Goal: Task Accomplishment & Management: Complete application form

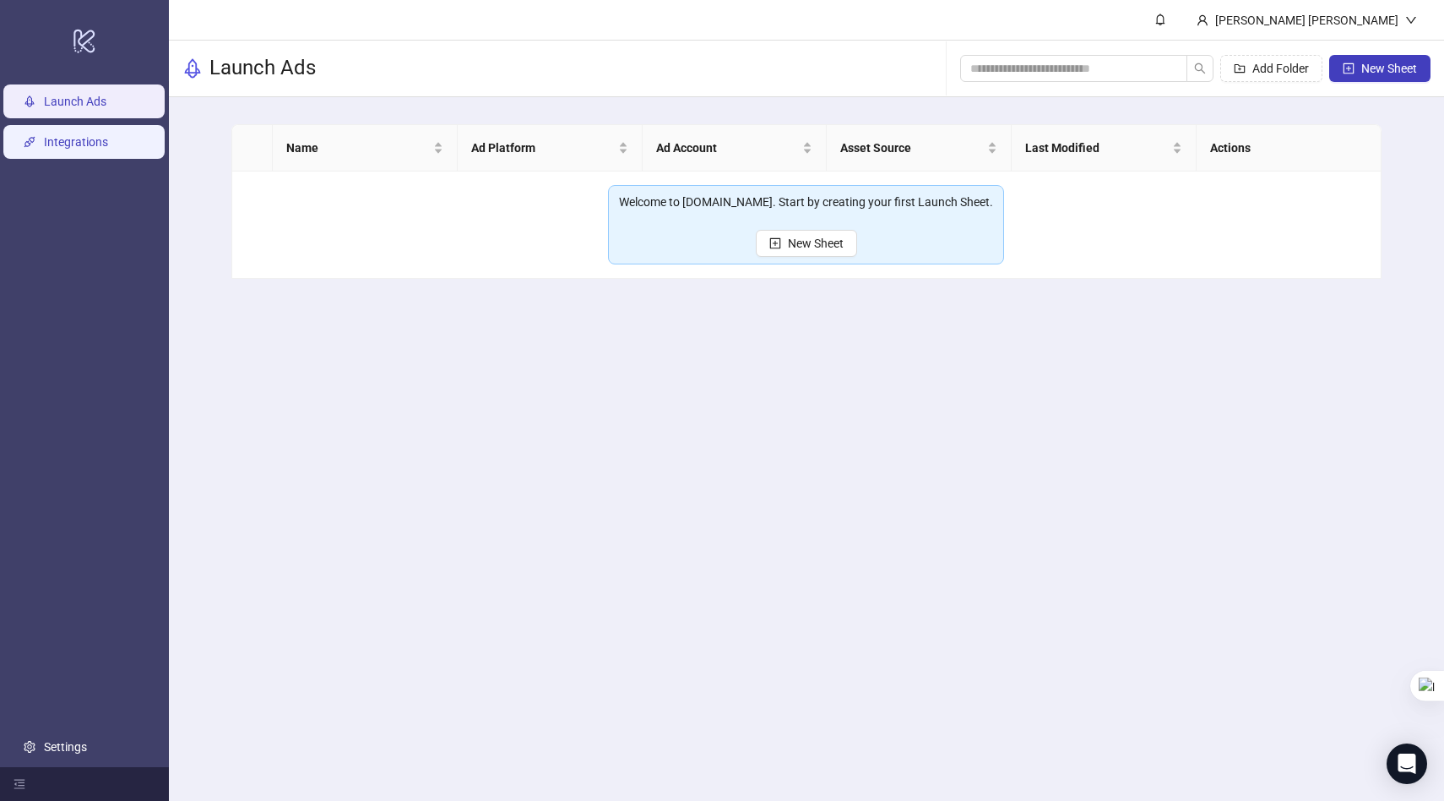
click at [95, 138] on link "Integrations" at bounding box center [76, 142] width 64 height 14
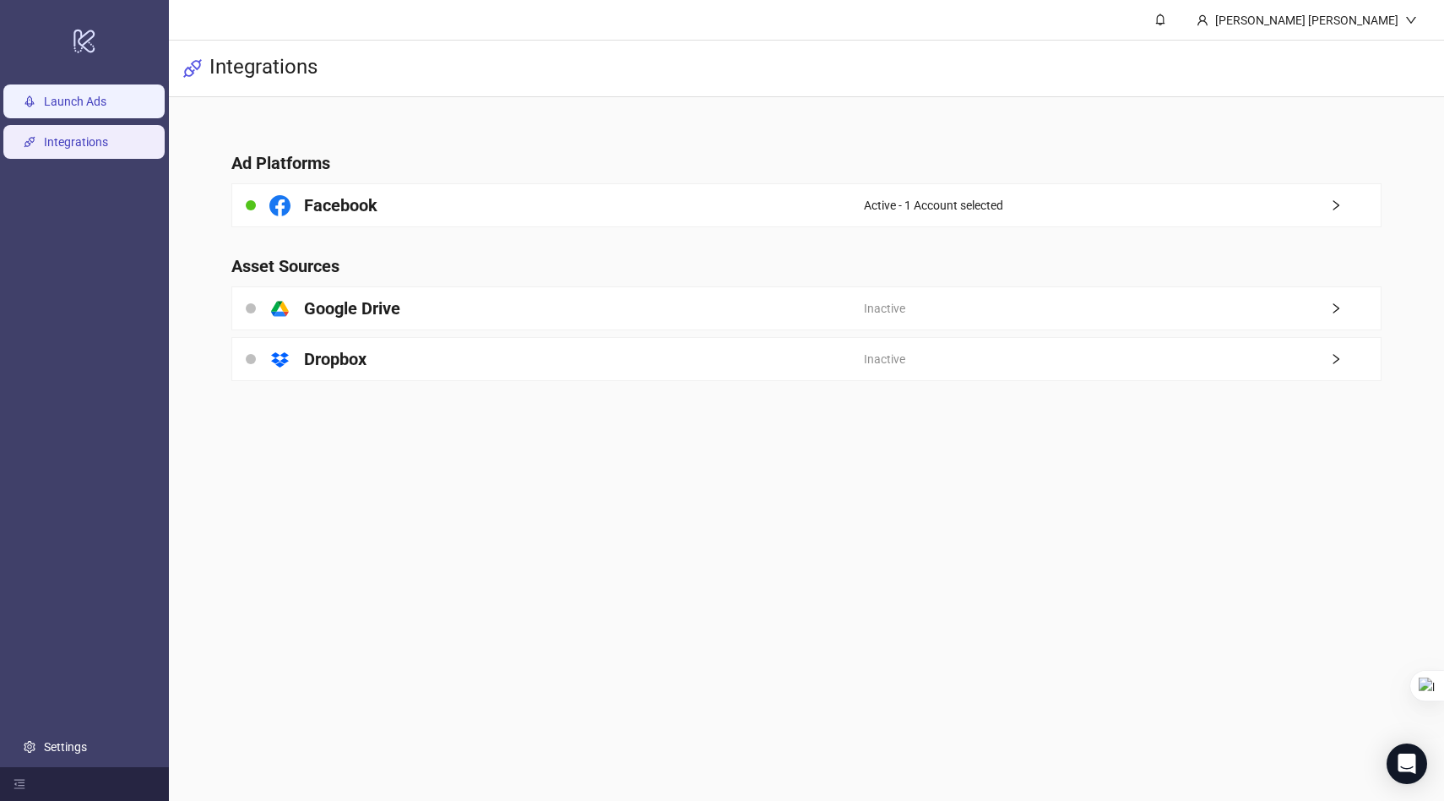
click at [63, 107] on link "Launch Ads" at bounding box center [75, 102] width 63 height 14
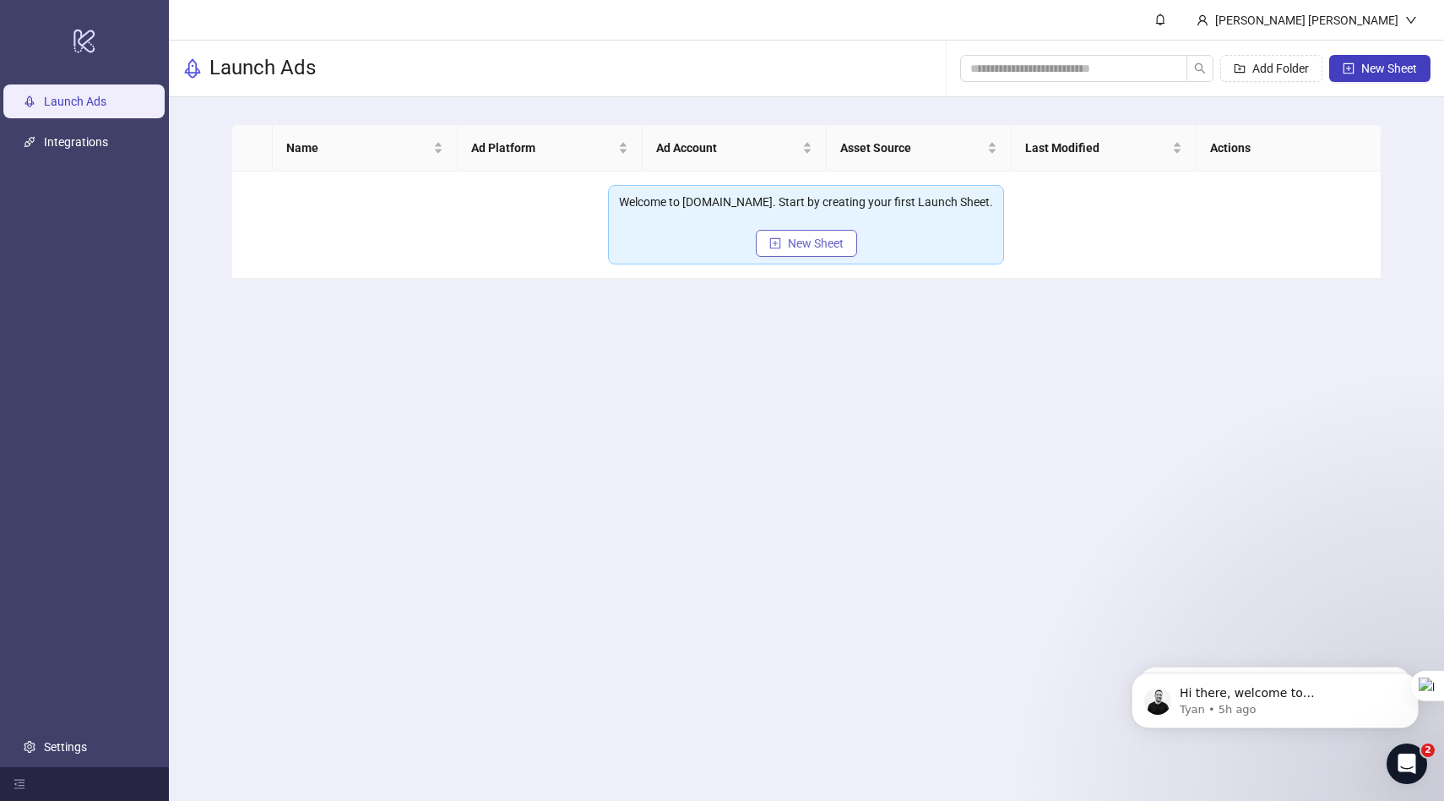
click at [792, 238] on span "New Sheet" at bounding box center [816, 244] width 56 height 14
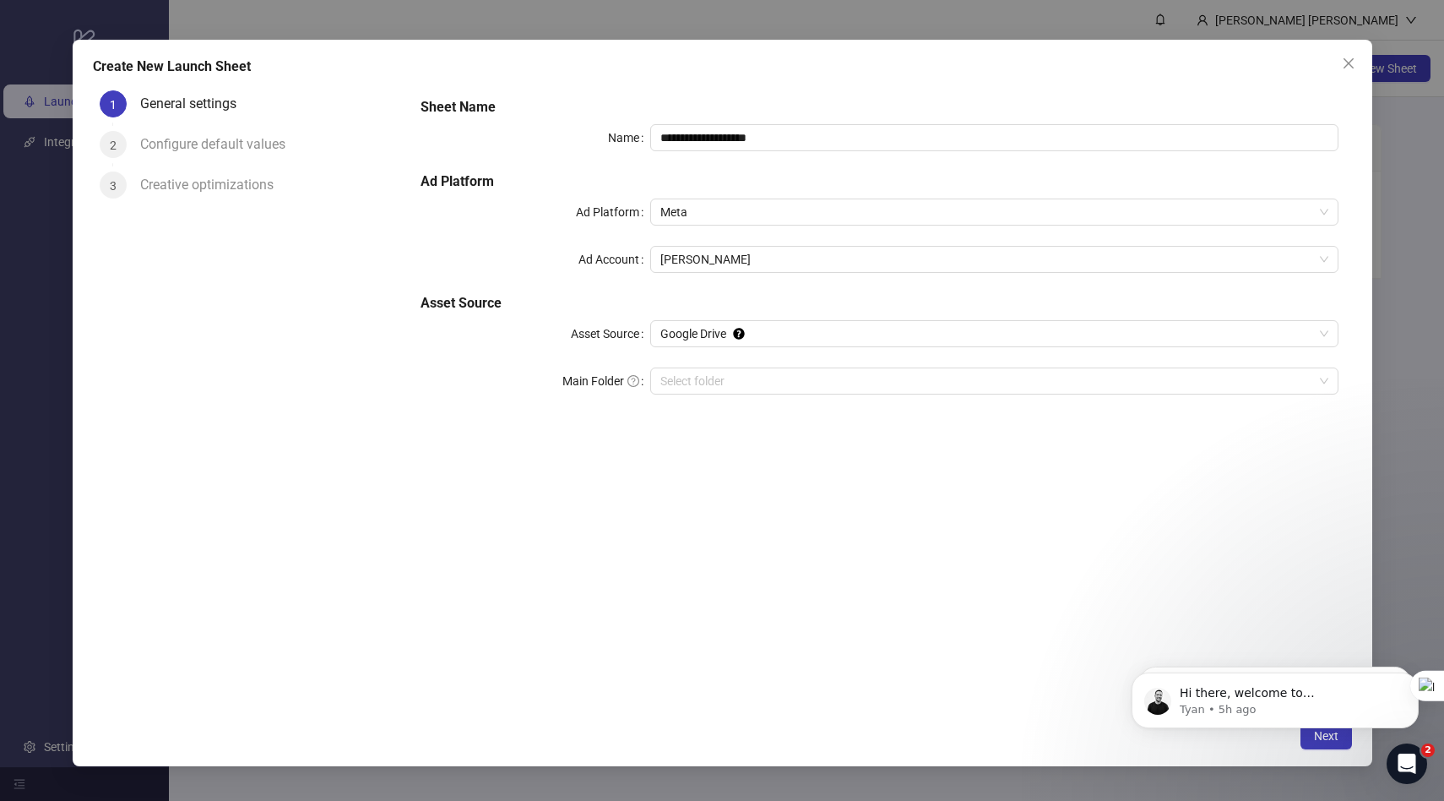
click at [204, 155] on div "Configure default values" at bounding box center [219, 144] width 159 height 27
click at [204, 144] on div "Configure default values" at bounding box center [219, 144] width 159 height 27
click at [737, 132] on input "**********" at bounding box center [994, 137] width 688 height 27
click at [690, 376] on input "Main Folder" at bounding box center [987, 380] width 653 height 25
click at [740, 378] on input "Main Folder" at bounding box center [987, 380] width 653 height 25
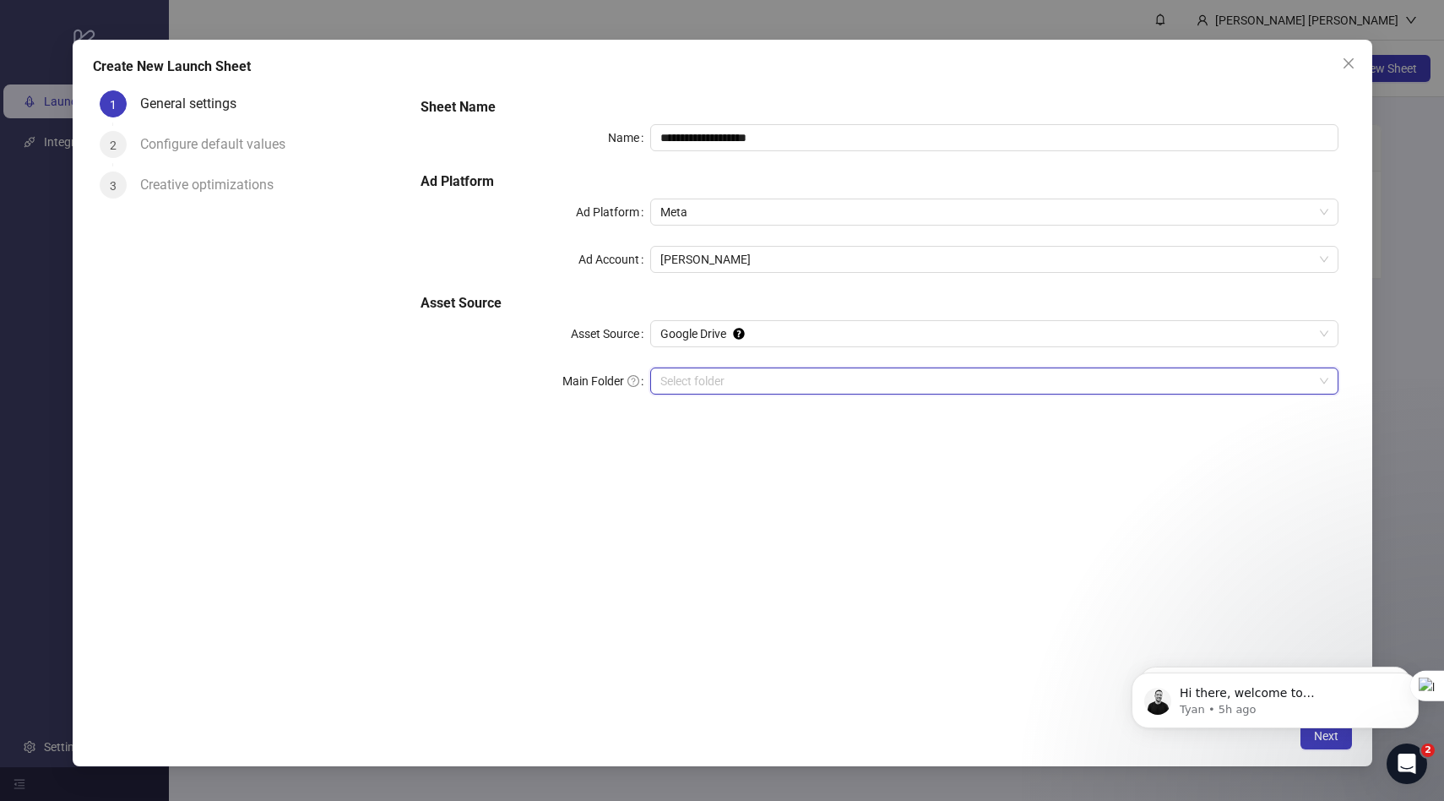
click at [726, 376] on input "Main Folder" at bounding box center [987, 380] width 653 height 25
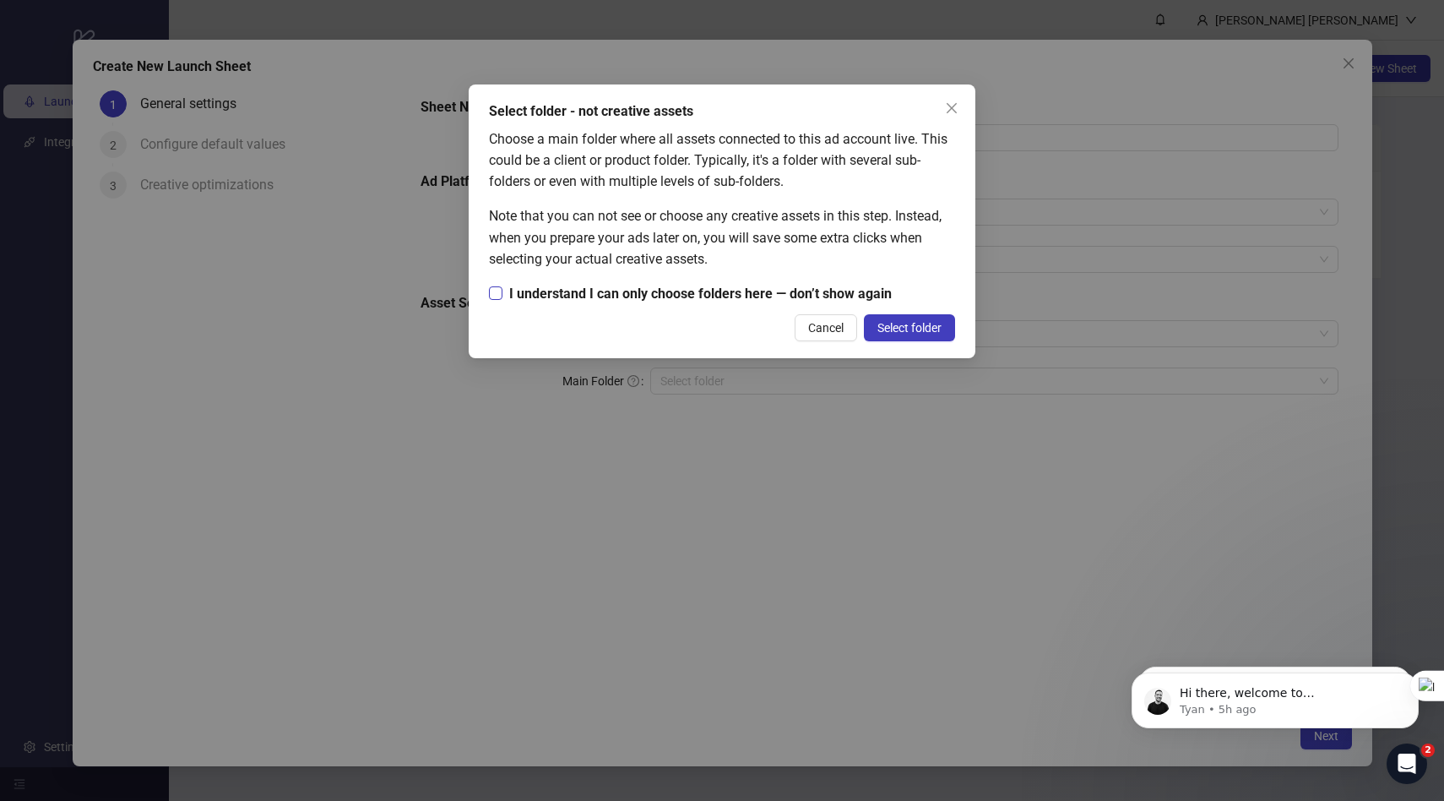
click at [782, 300] on span "I understand I can only choose folders here — don’t show again" at bounding box center [701, 293] width 396 height 21
click at [892, 321] on span "Select folder" at bounding box center [910, 328] width 64 height 14
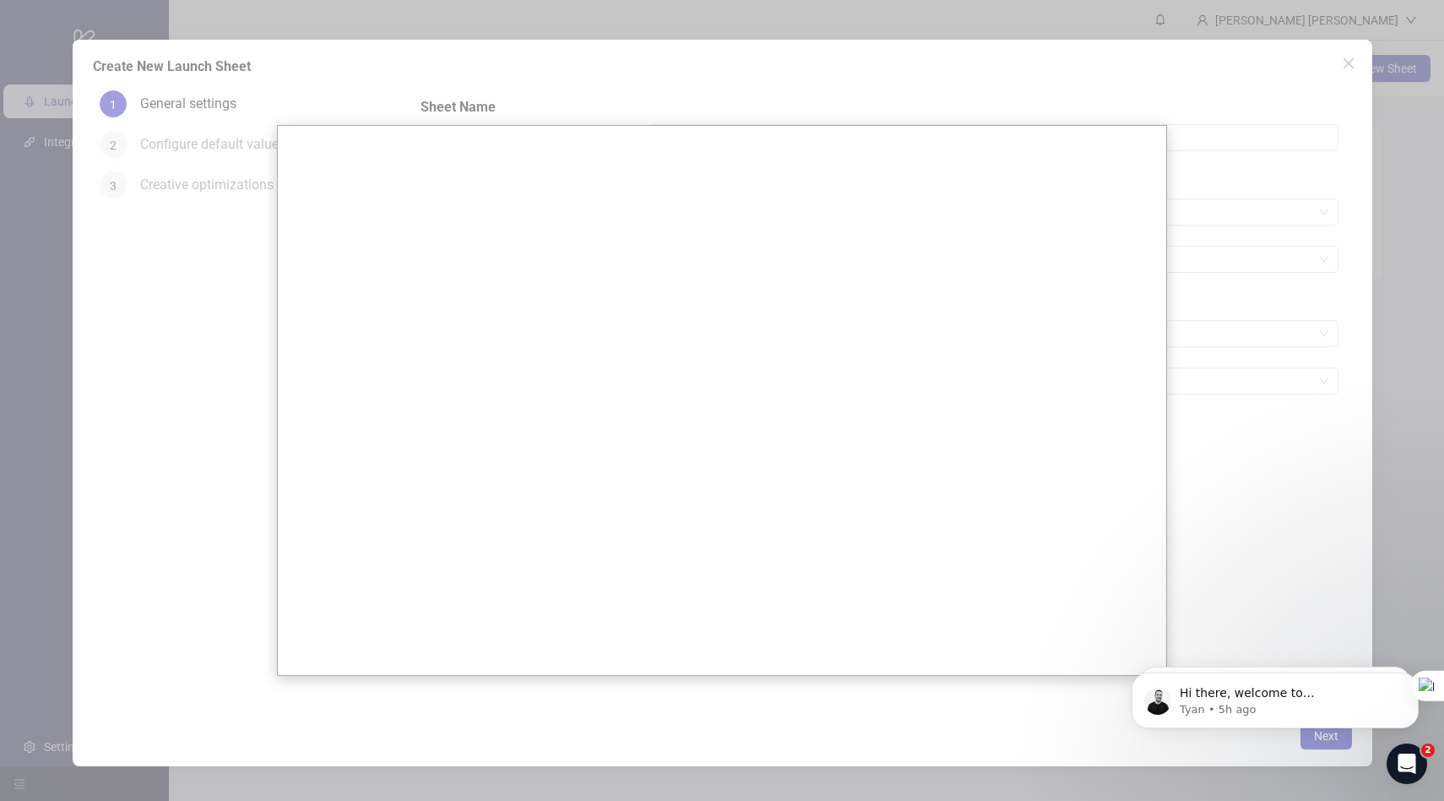
click at [1207, 203] on div at bounding box center [722, 400] width 1444 height 801
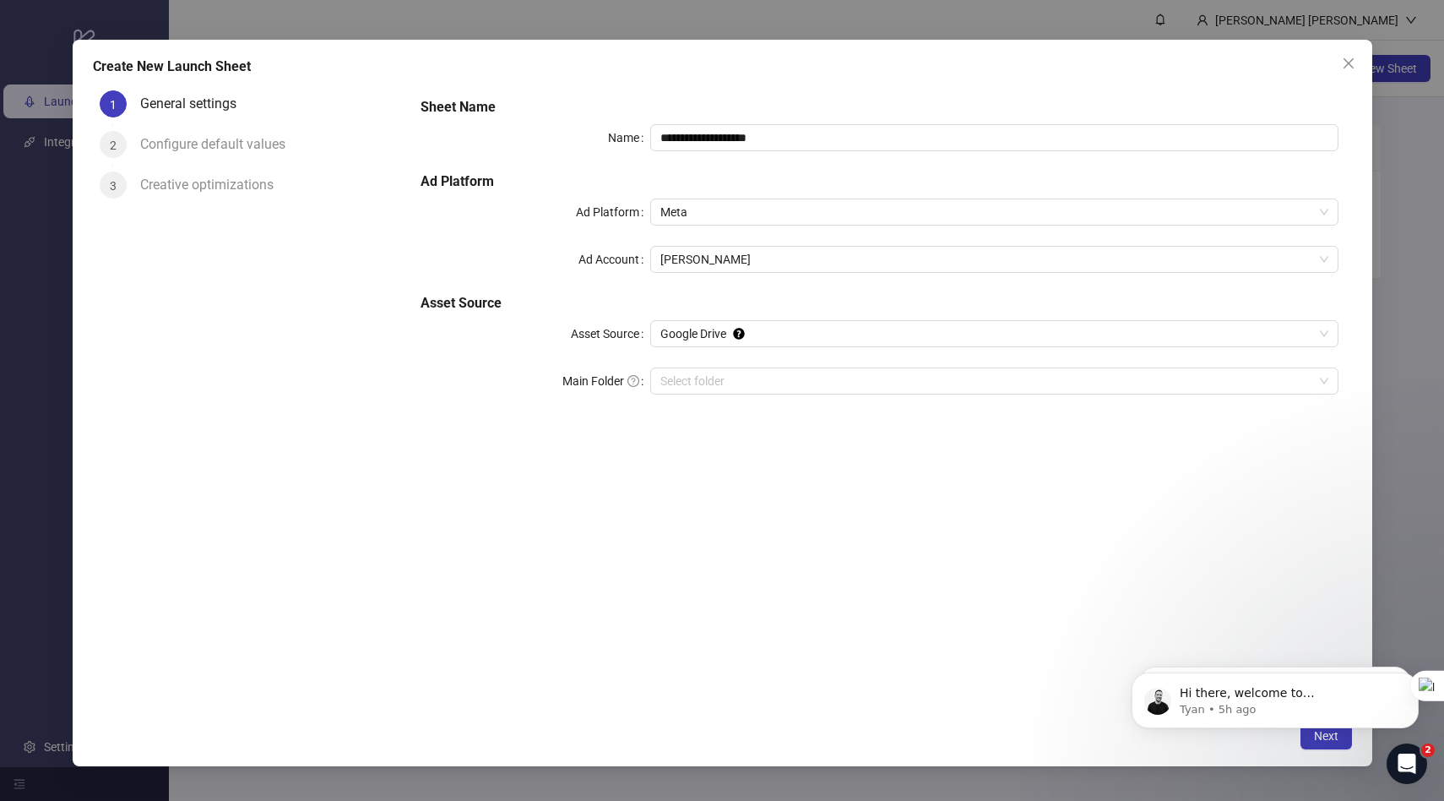
click at [237, 153] on div "Configure default values" at bounding box center [219, 144] width 159 height 27
click at [236, 145] on div "Configure default values" at bounding box center [219, 144] width 159 height 27
click at [911, 384] on input "Main Folder" at bounding box center [987, 380] width 653 height 25
click at [1319, 749] on html "Hi there, welcome to [DOMAIN_NAME]. I'll reach out via e-mail separately, but j…" at bounding box center [1276, 696] width 338 height 118
click at [1412, 621] on button "Dismiss notification" at bounding box center [1414, 616] width 22 height 22
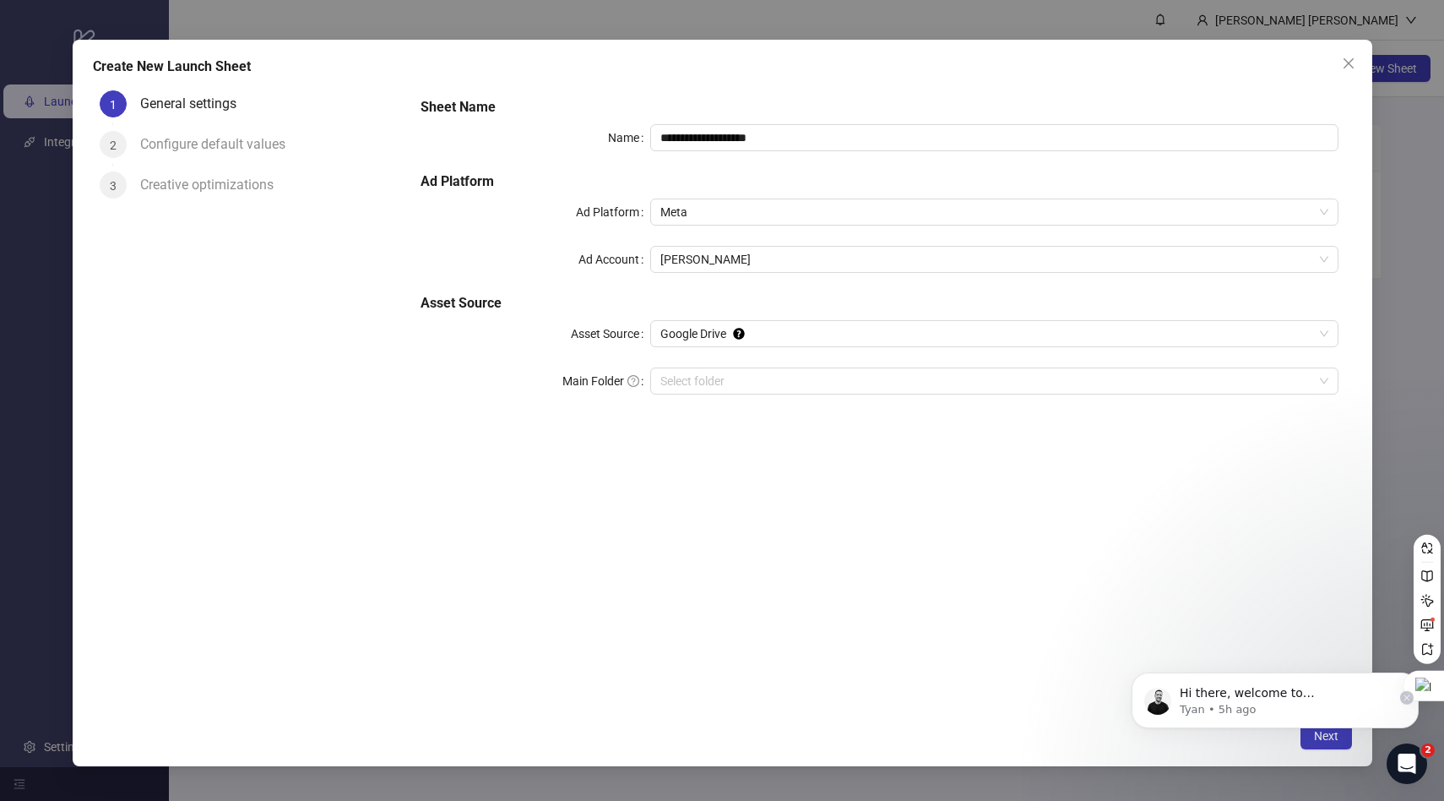
click at [1407, 694] on icon at bounding box center [1407, 698] width 8 height 8
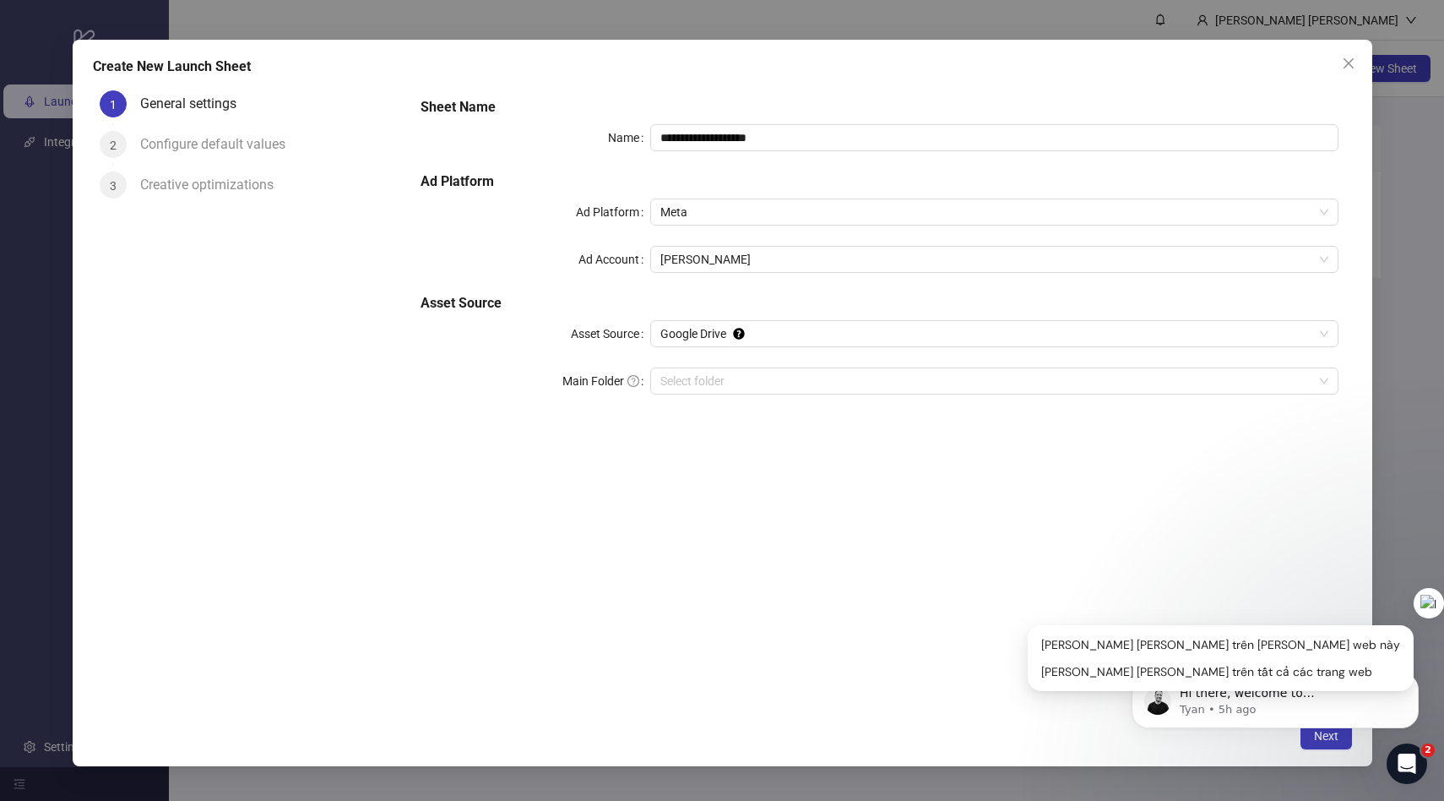
drag, startPoint x: 1417, startPoint y: 685, endPoint x: 1417, endPoint y: 588, distance: 97.1
click at [1417, 588] on div at bounding box center [1429, 603] width 30 height 30
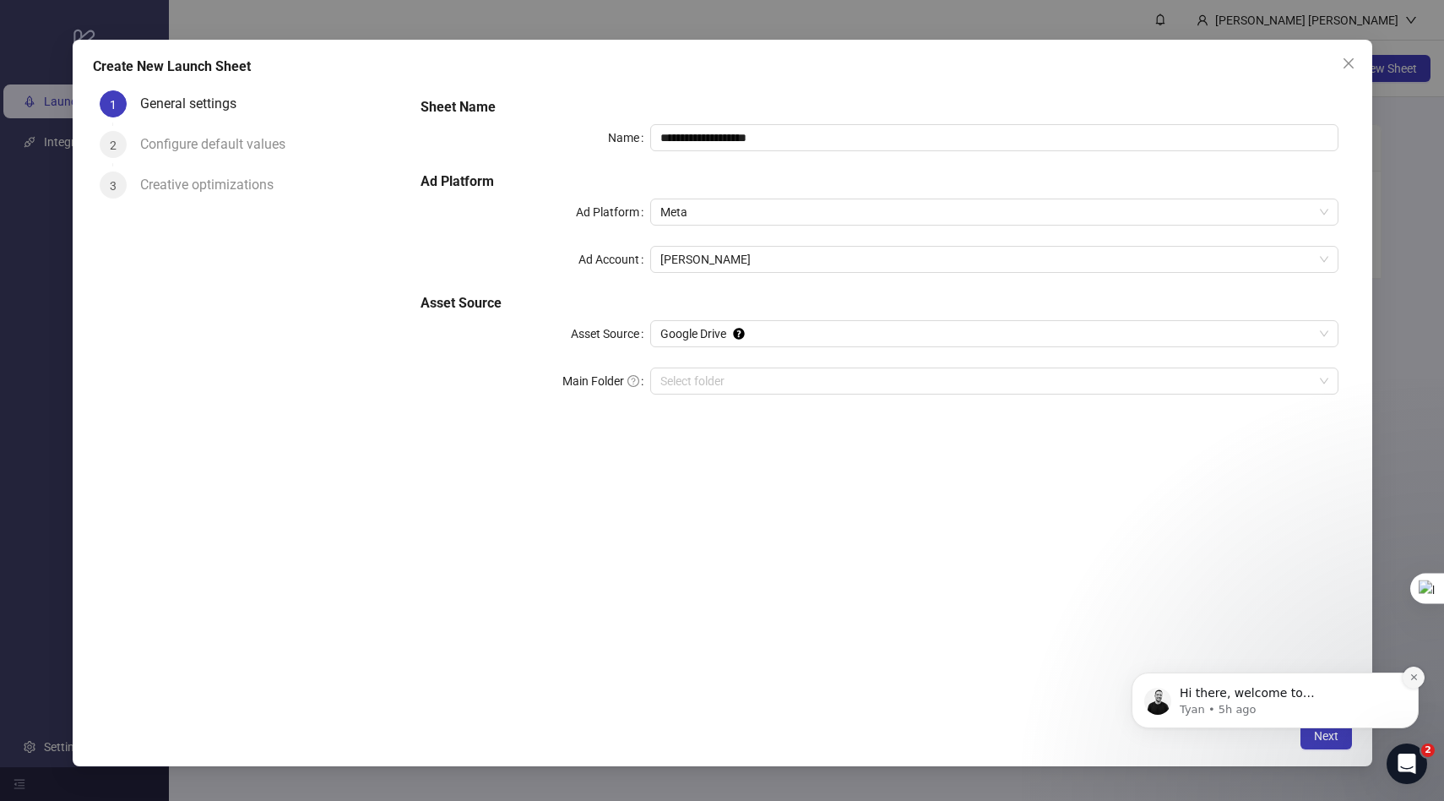
click at [1411, 679] on icon "Dismiss notification" at bounding box center [1414, 677] width 6 height 6
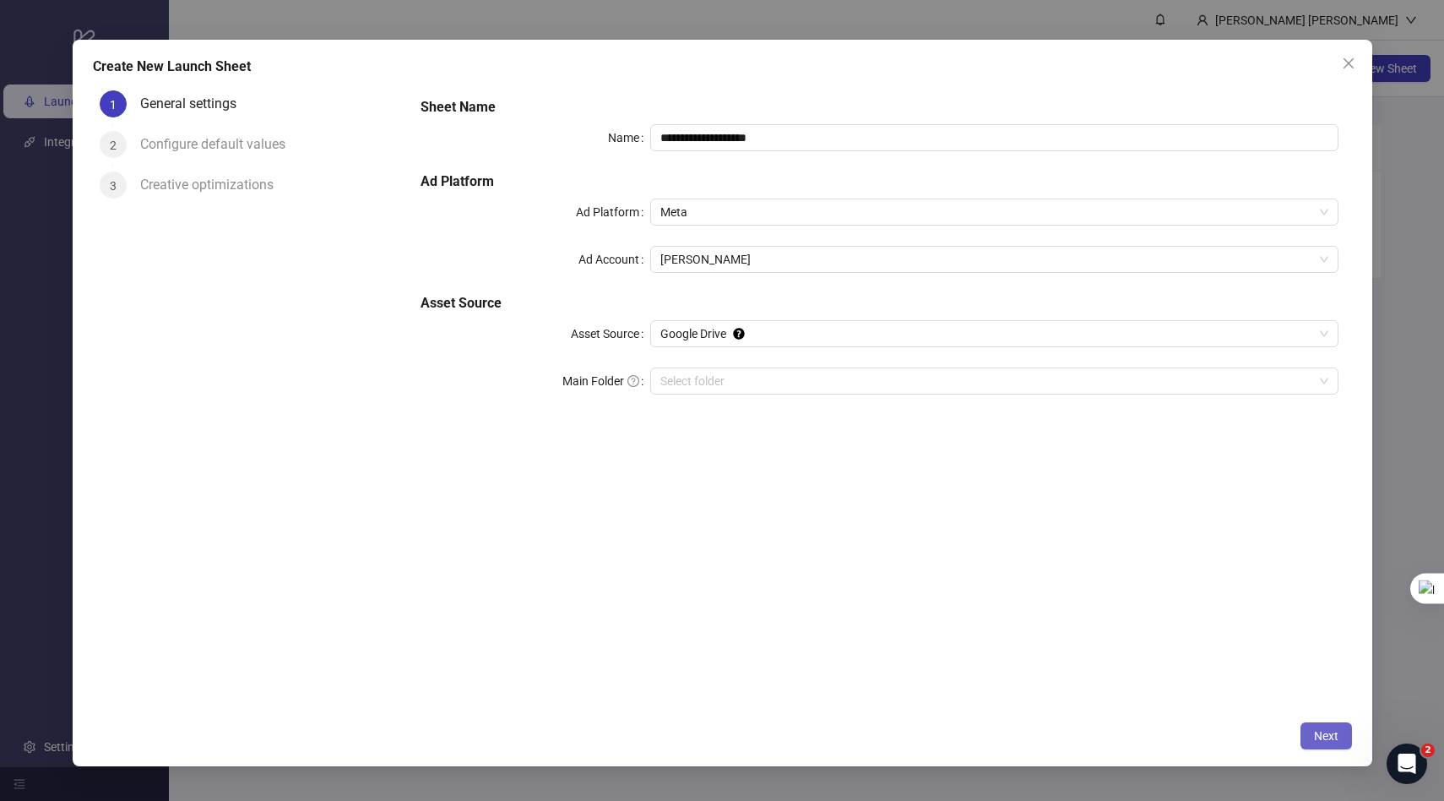
click at [1337, 734] on span "Next" at bounding box center [1326, 736] width 24 height 14
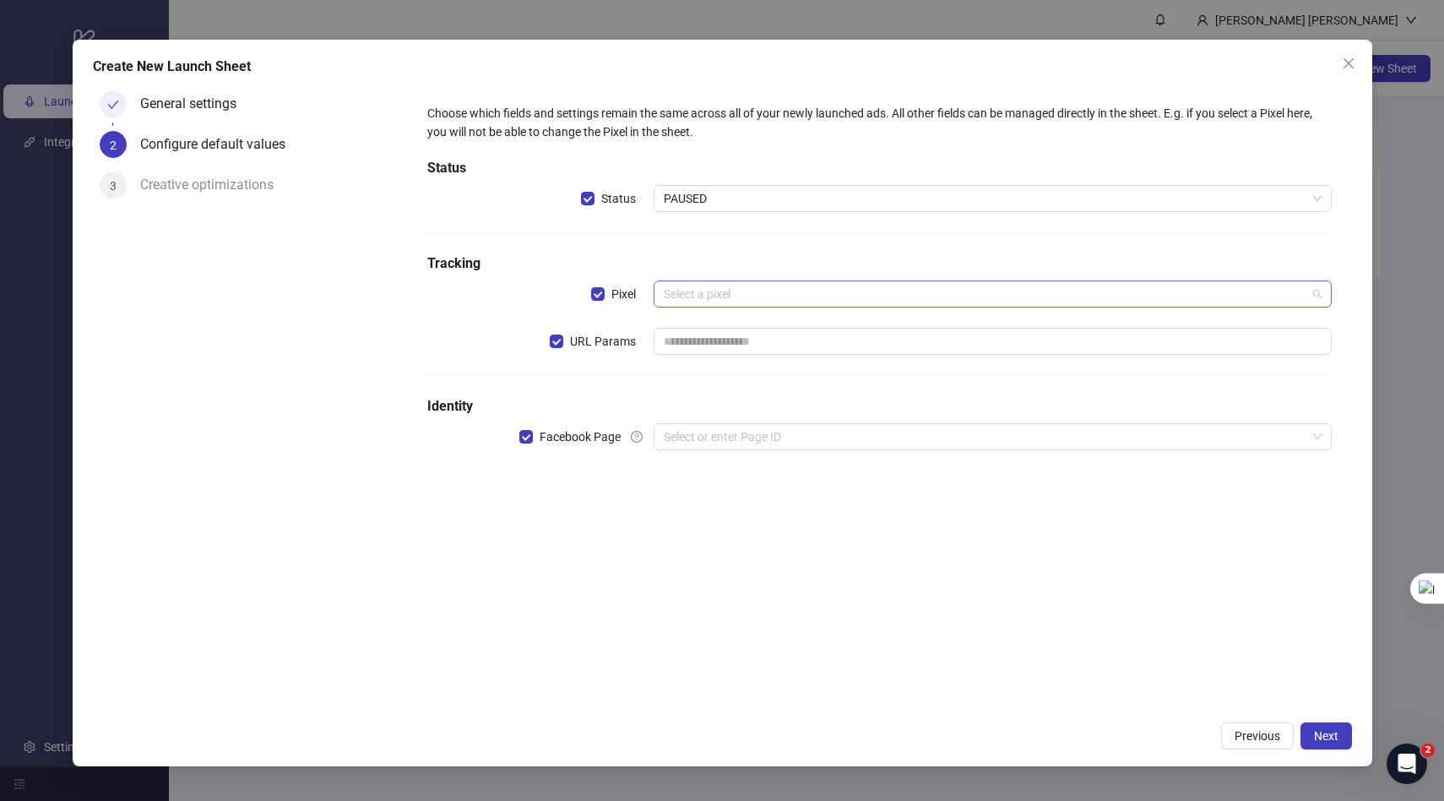
click at [783, 286] on input "search" at bounding box center [985, 293] width 643 height 25
click at [791, 242] on div "Choose which fields and settings remain the same across all of your newly launc…" at bounding box center [879, 286] width 917 height 379
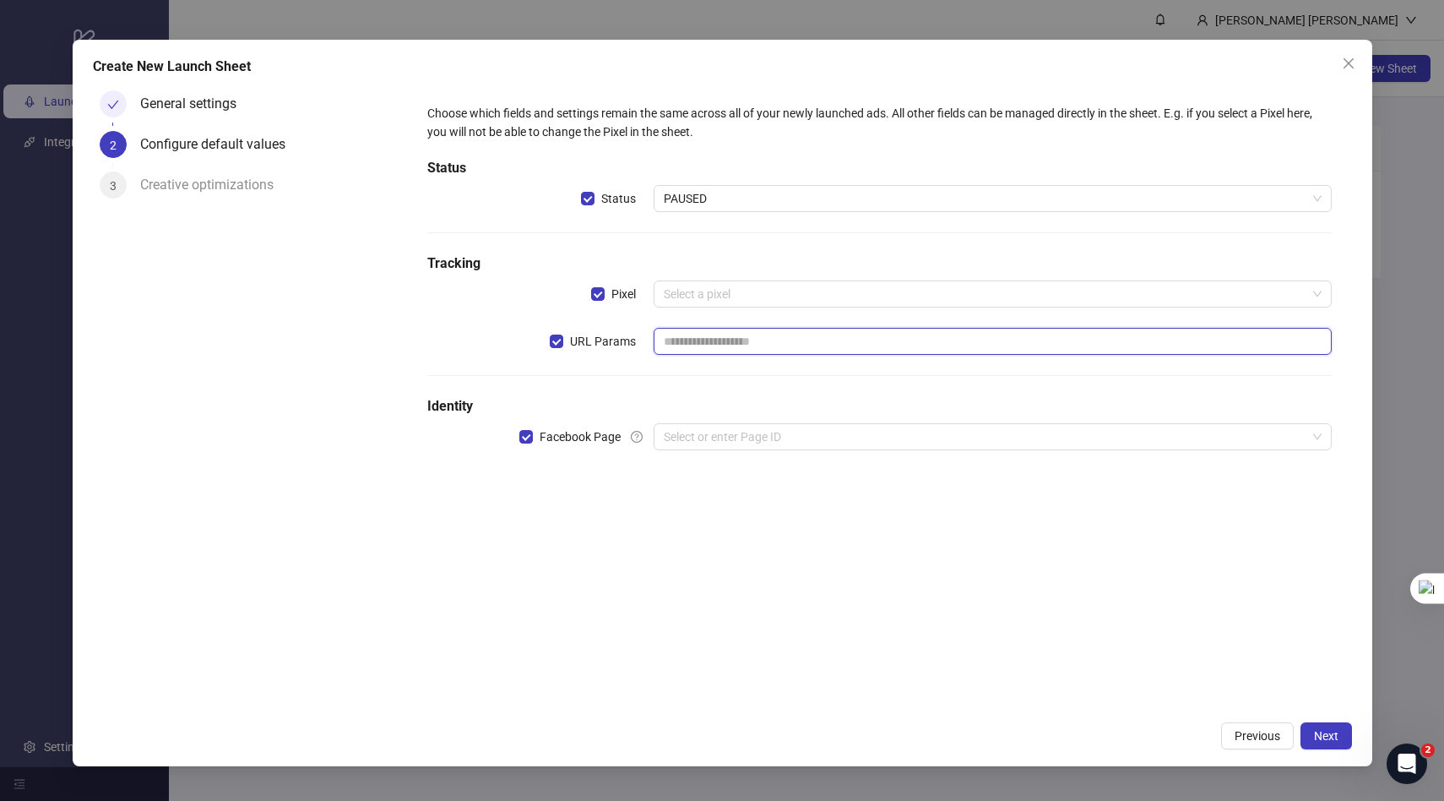
click at [743, 344] on input "text" at bounding box center [993, 341] width 678 height 27
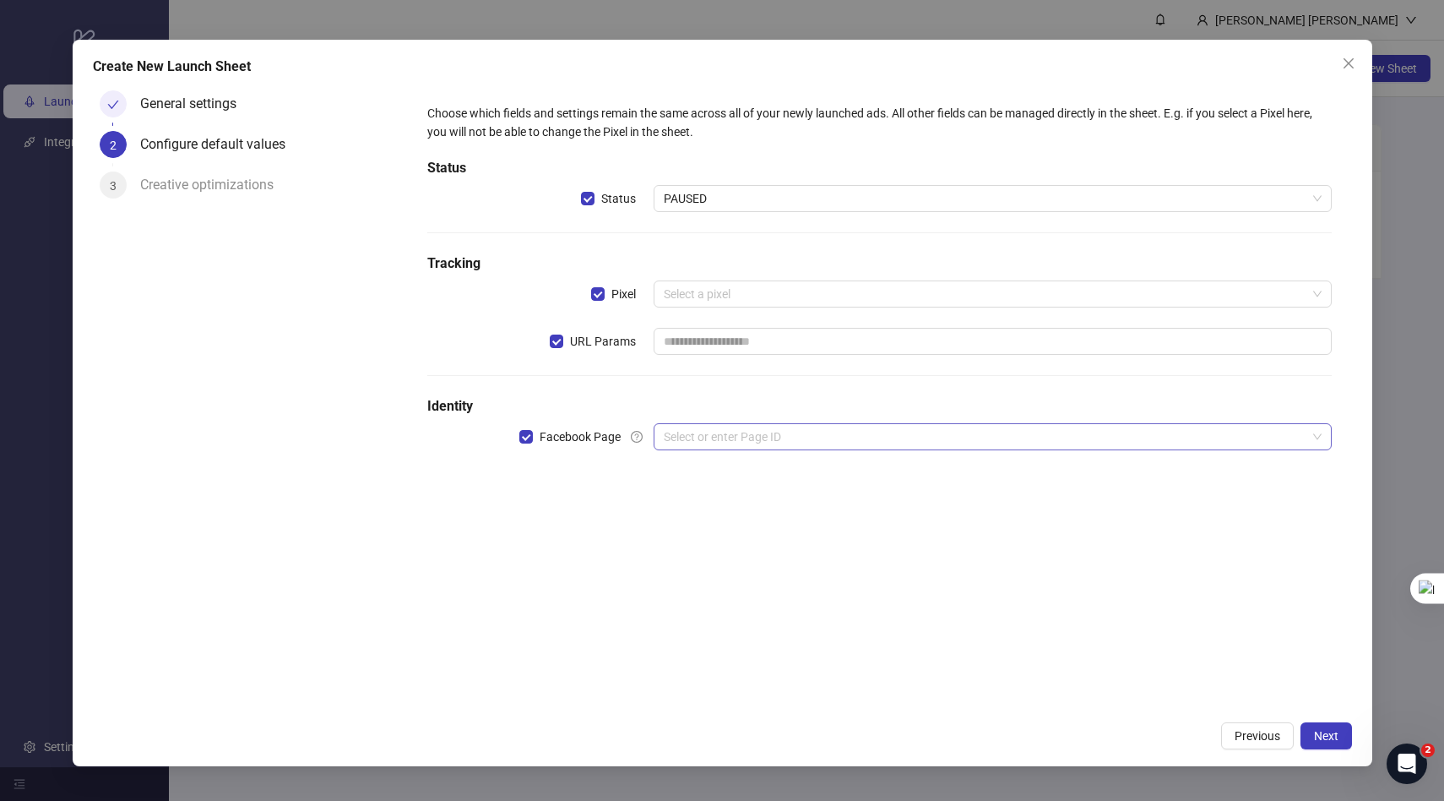
click at [726, 432] on input "search" at bounding box center [985, 436] width 643 height 25
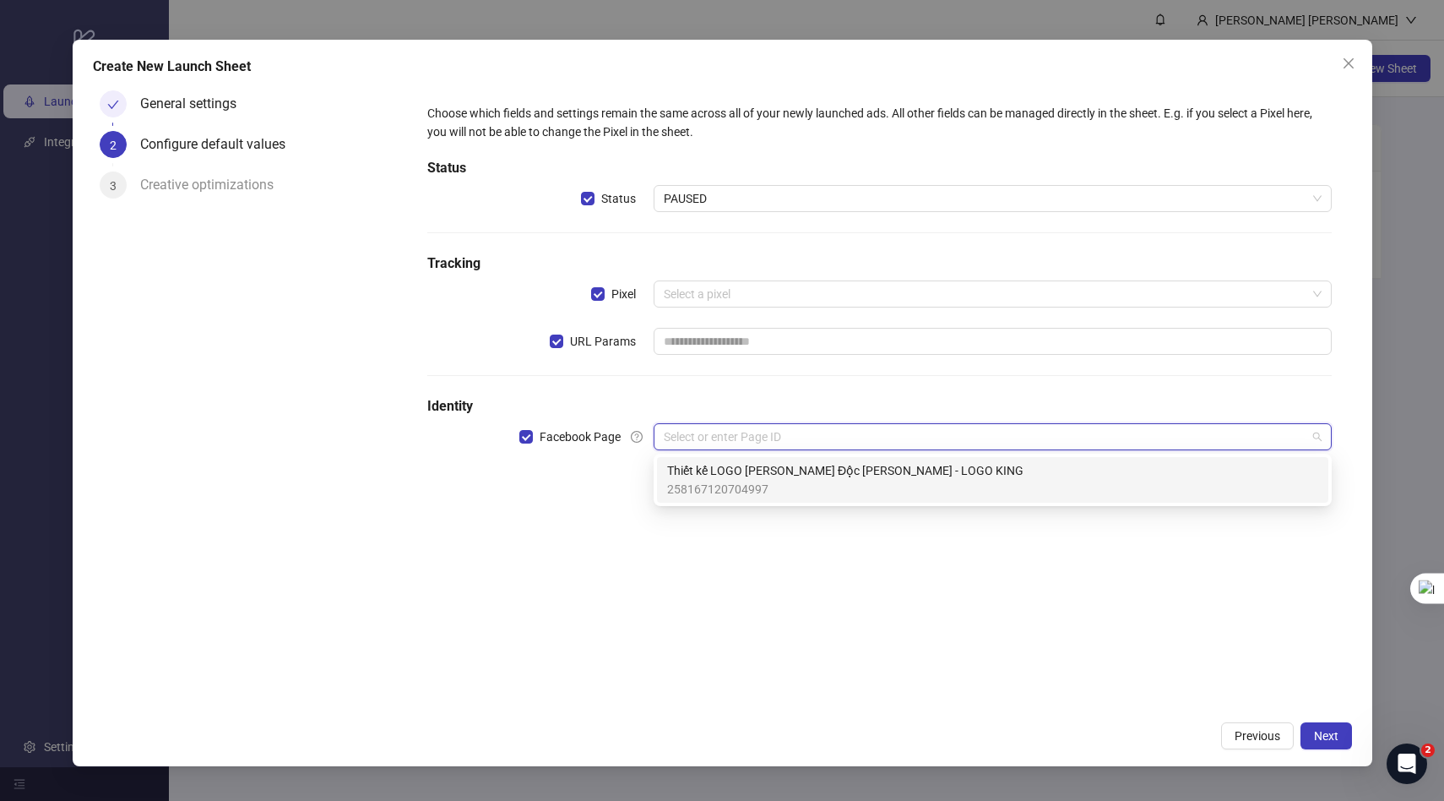
click at [737, 482] on span "258167120704997" at bounding box center [845, 489] width 356 height 19
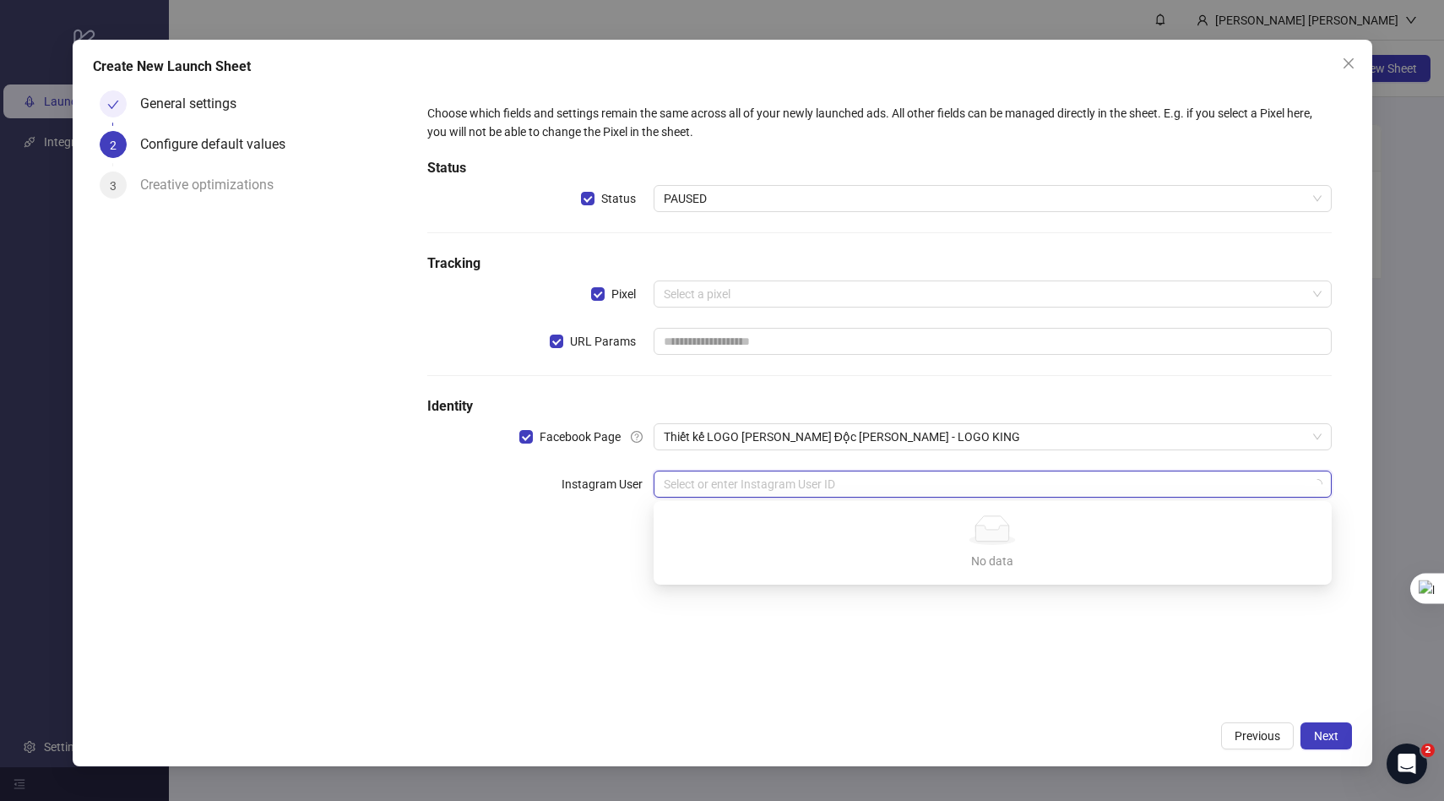
click at [699, 479] on input "search" at bounding box center [985, 483] width 643 height 25
click at [723, 479] on input "search" at bounding box center [985, 483] width 643 height 25
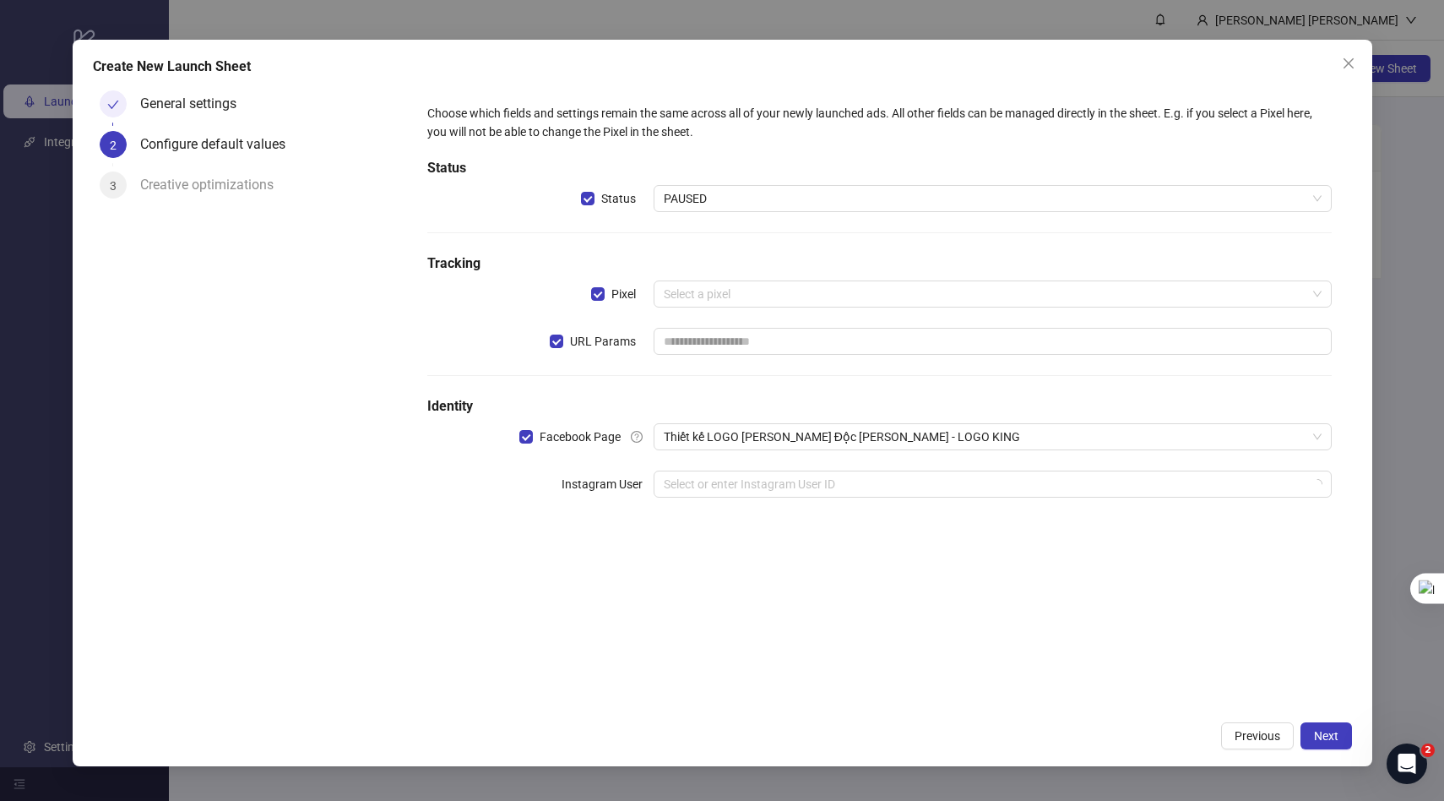
click at [840, 401] on h5 "Identity" at bounding box center [879, 406] width 904 height 20
click at [215, 183] on div "Creative optimizations" at bounding box center [213, 184] width 147 height 27
click at [1318, 732] on span "Next" at bounding box center [1326, 736] width 24 height 14
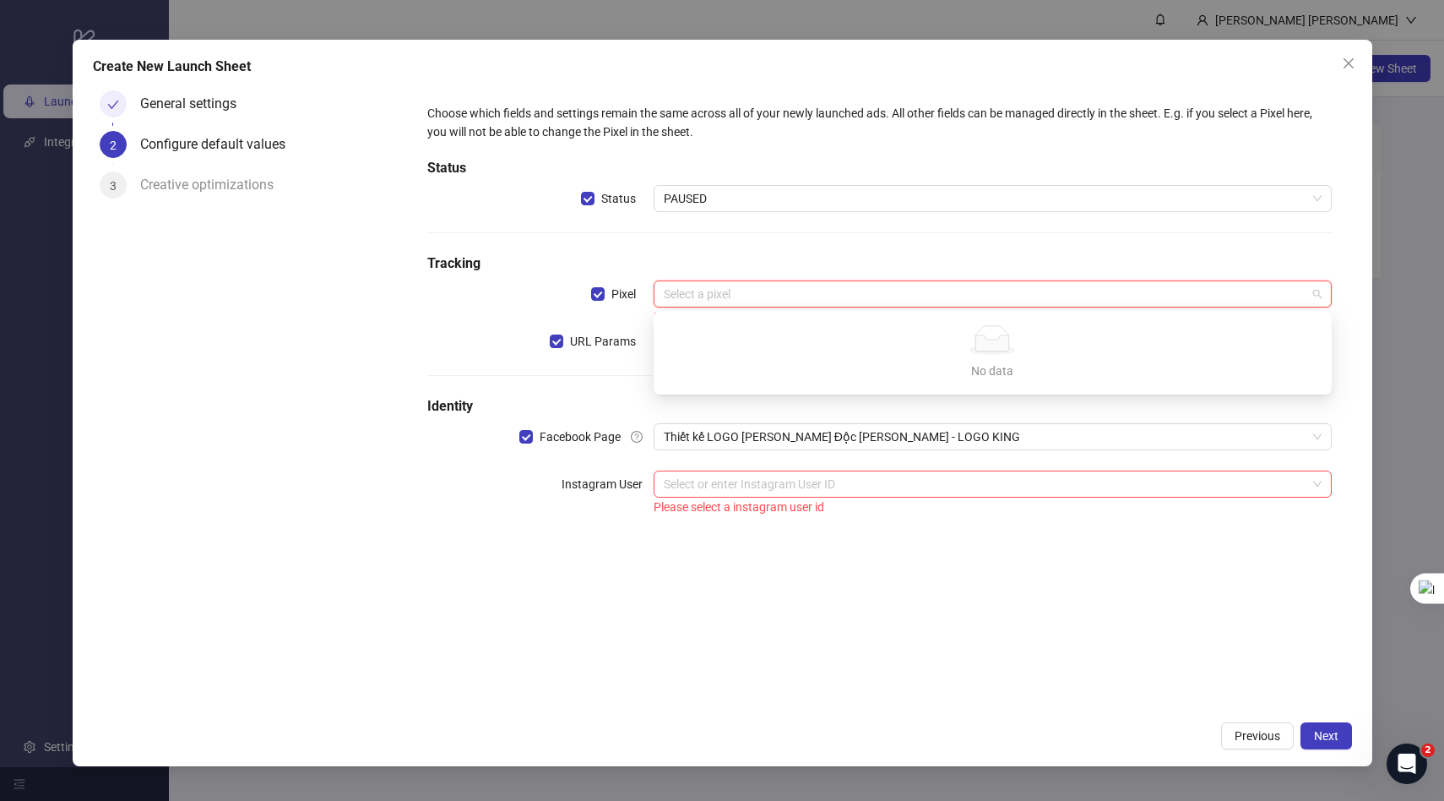
click at [835, 302] on input "search" at bounding box center [985, 293] width 643 height 25
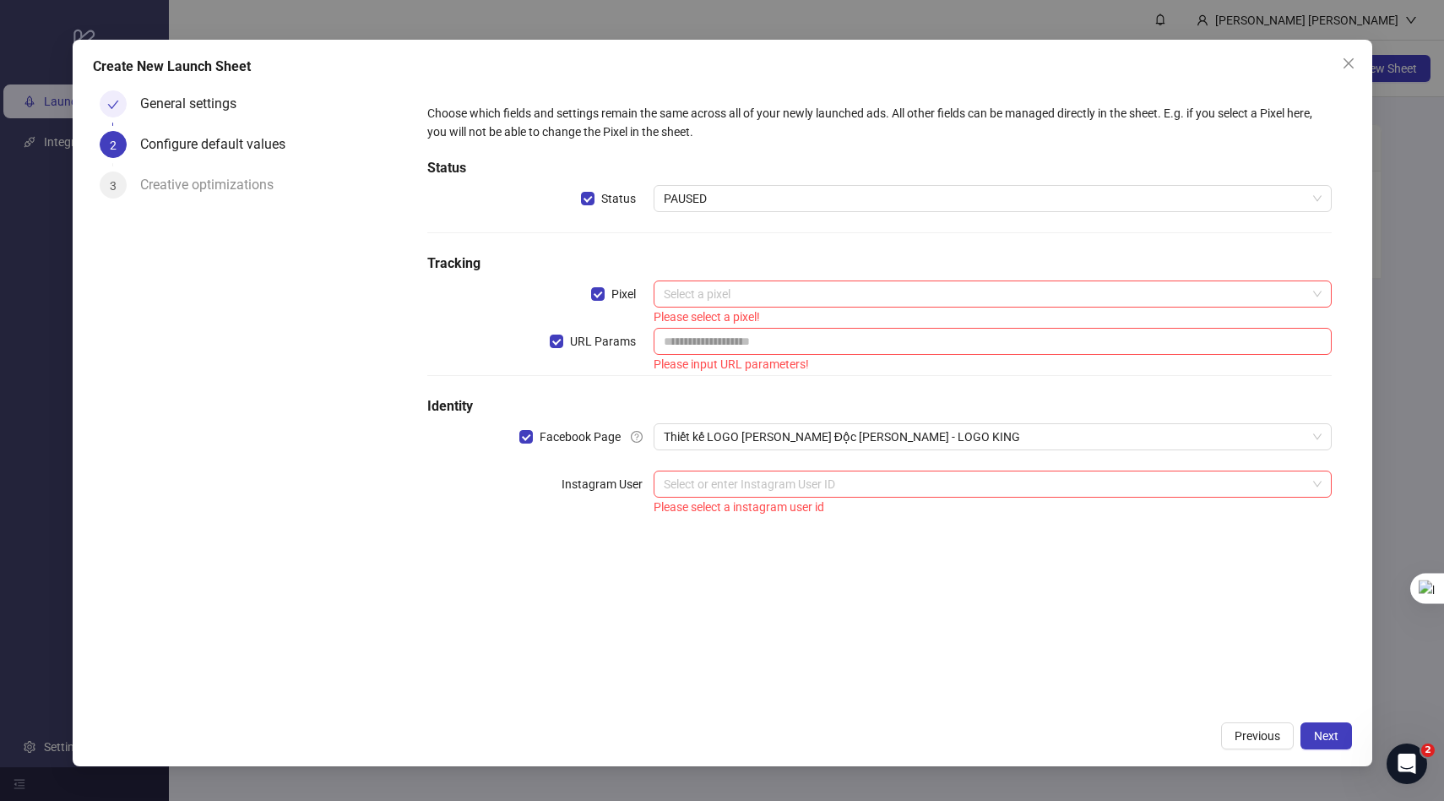
click at [873, 101] on div "Choose which fields and settings remain the same across all of your newly launc…" at bounding box center [879, 310] width 917 height 427
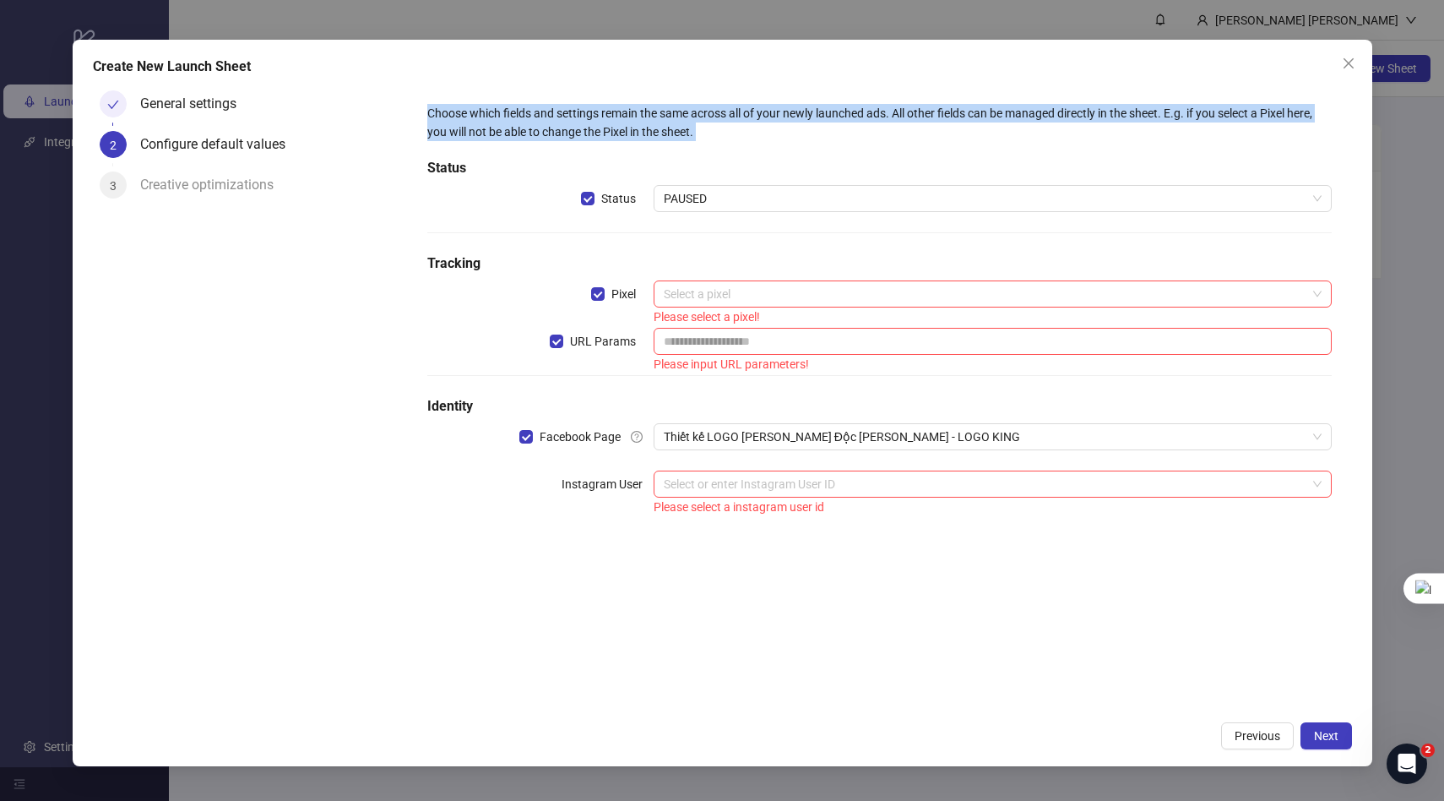
click at [873, 101] on div "Choose which fields and settings remain the same across all of your newly launc…" at bounding box center [879, 310] width 917 height 427
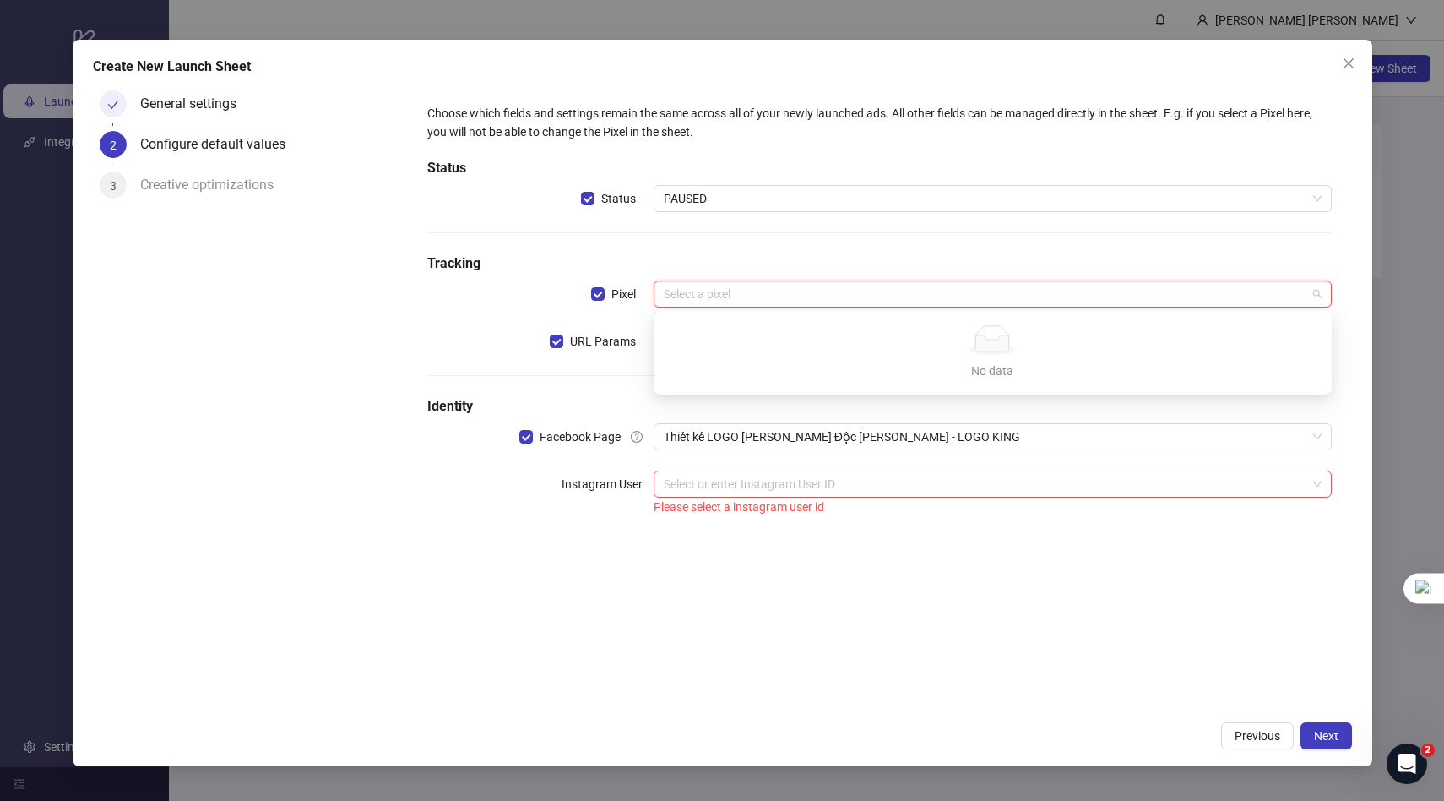
click at [707, 293] on input "search" at bounding box center [985, 293] width 643 height 25
click at [840, 322] on div "No data No data" at bounding box center [993, 352] width 672 height 77
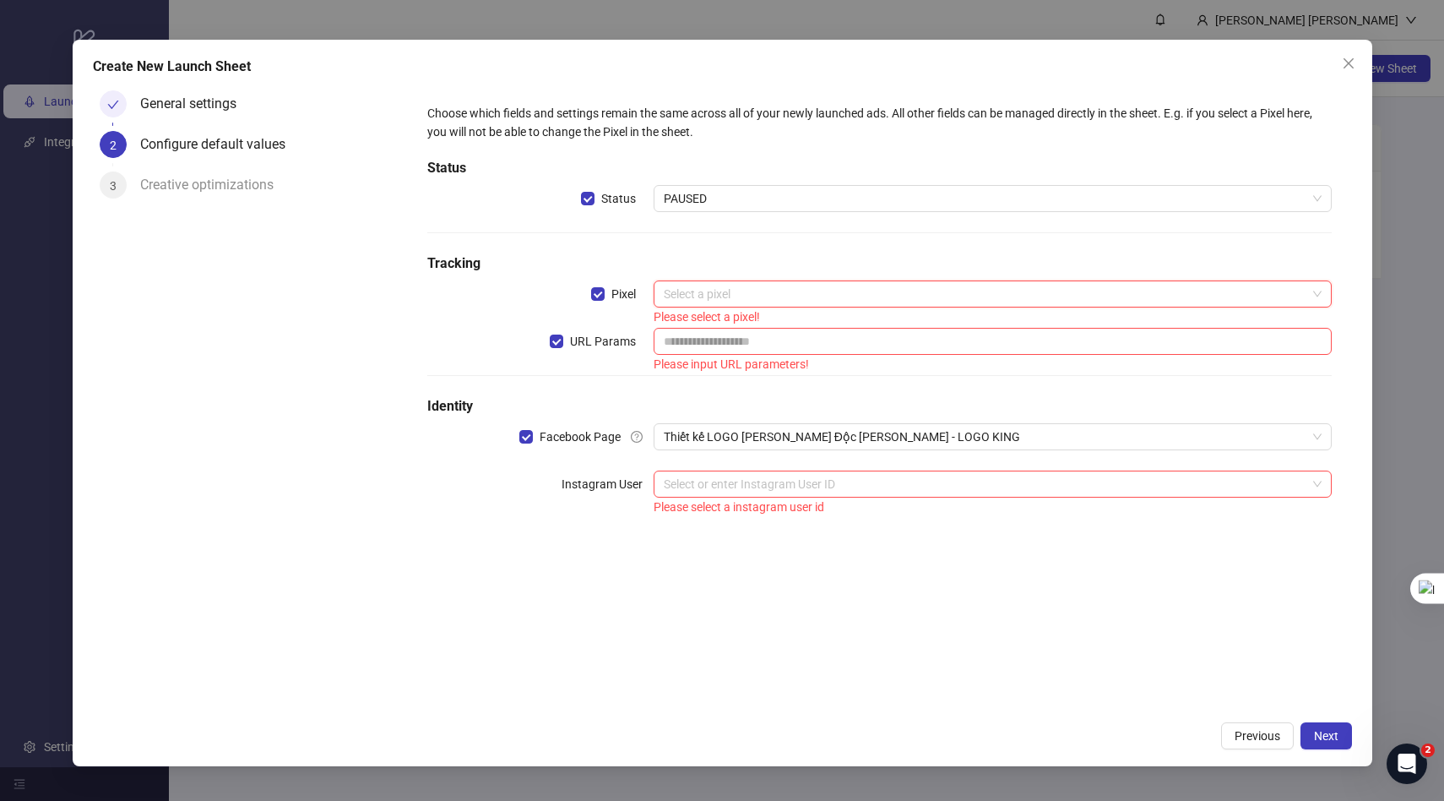
click at [135, 187] on div "3 Creative optimizations" at bounding box center [251, 191] width 302 height 41
click at [805, 497] on div "Select or enter Instagram User ID" at bounding box center [993, 484] width 678 height 27
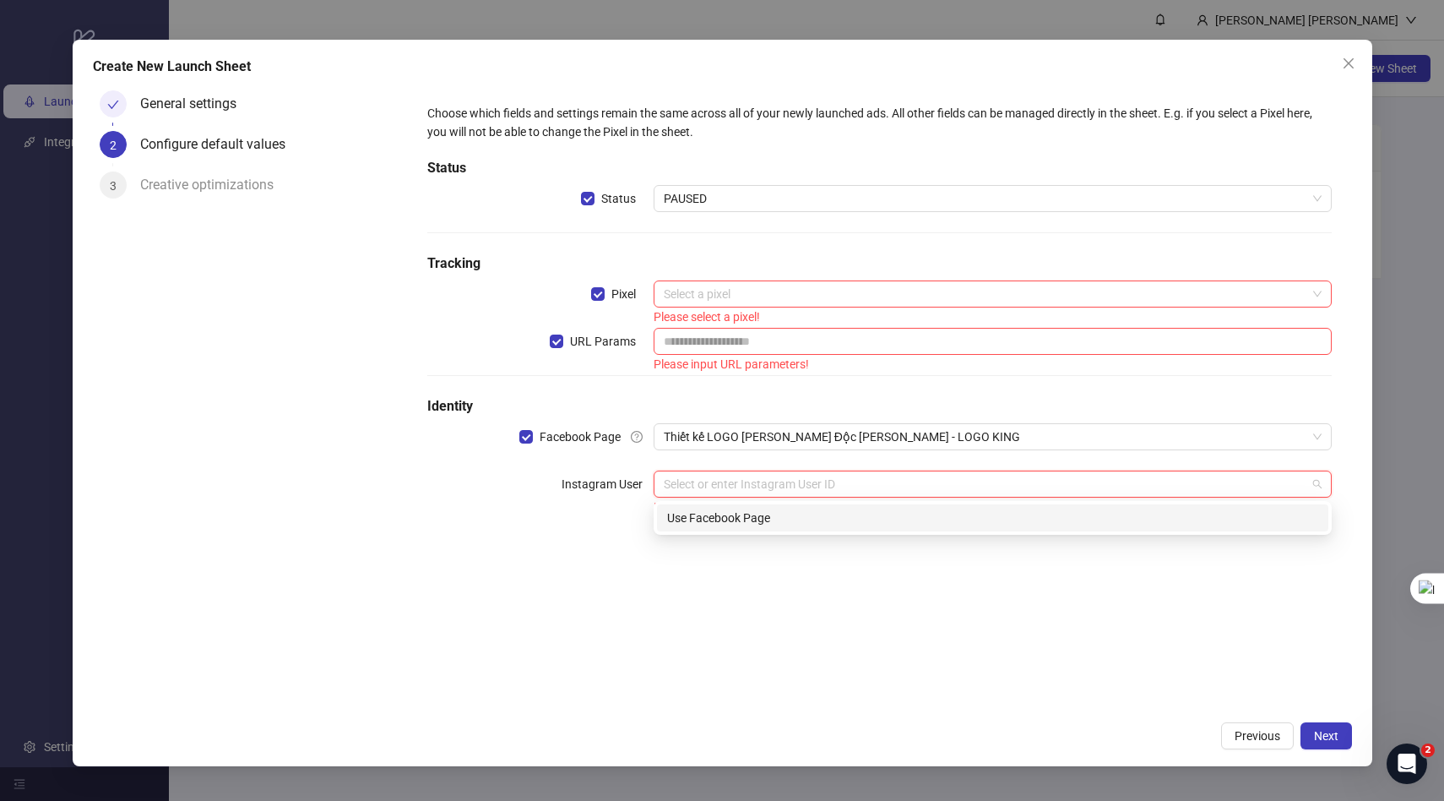
click at [802, 477] on input "search" at bounding box center [985, 483] width 643 height 25
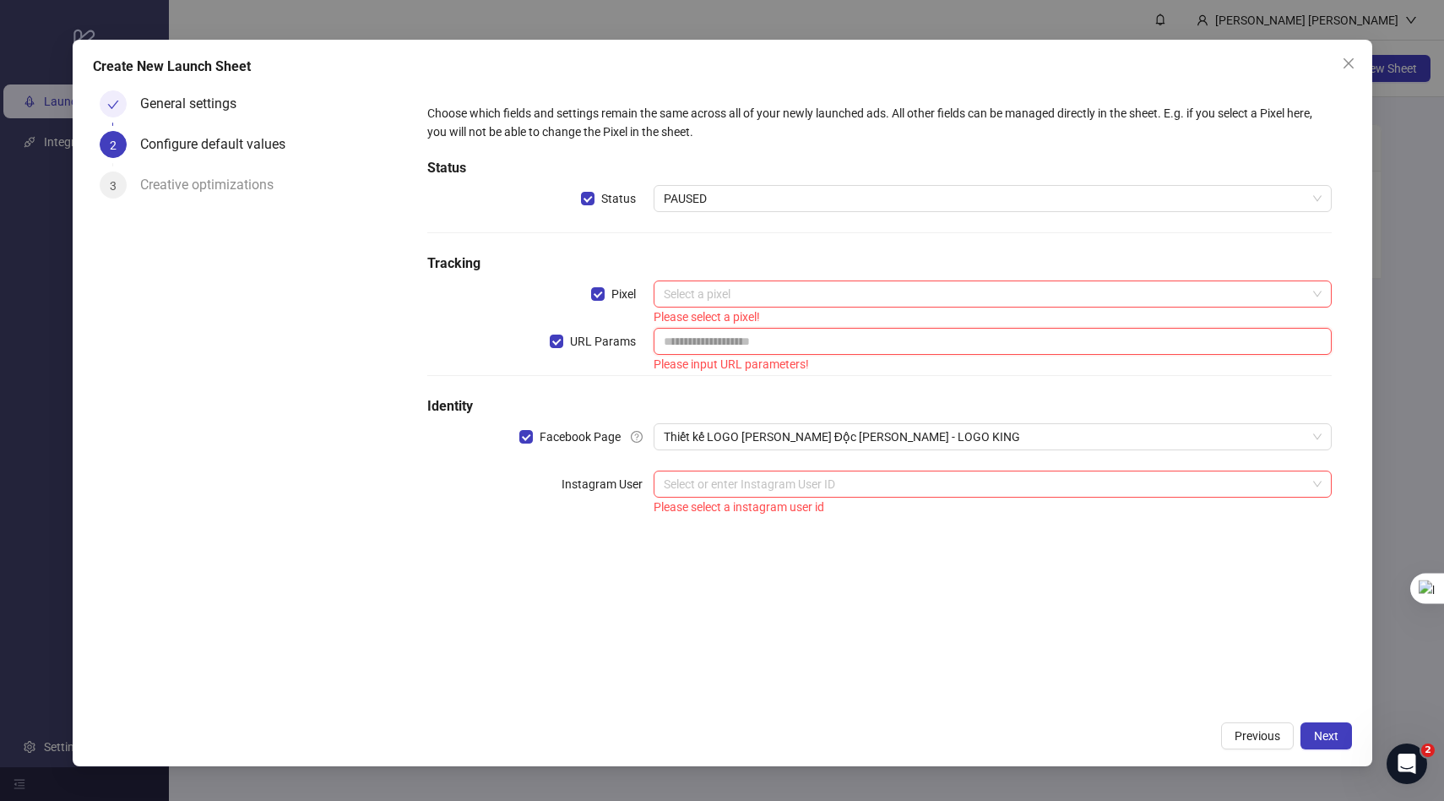
click at [808, 345] on input "text" at bounding box center [993, 341] width 678 height 27
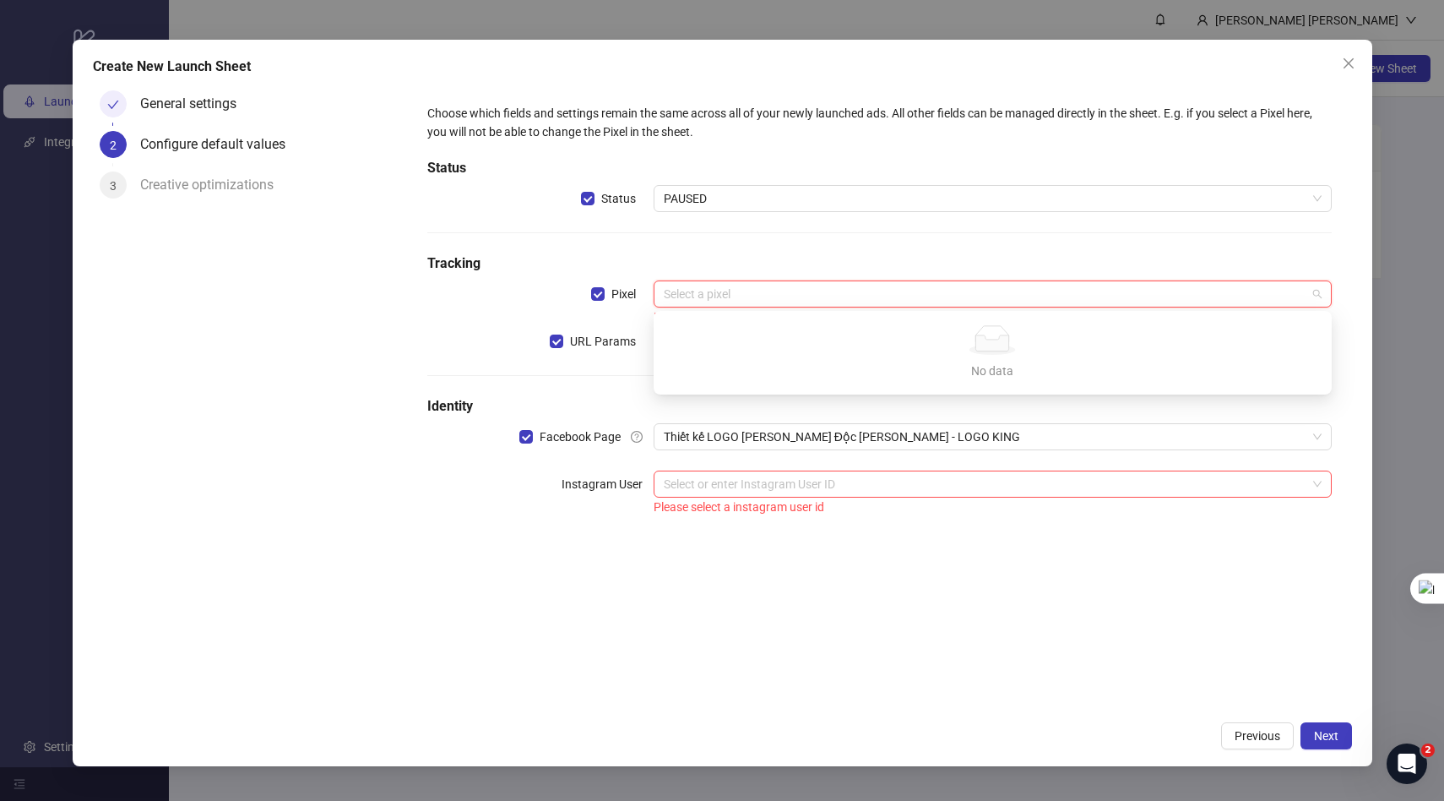
click at [779, 296] on input "search" at bounding box center [985, 293] width 643 height 25
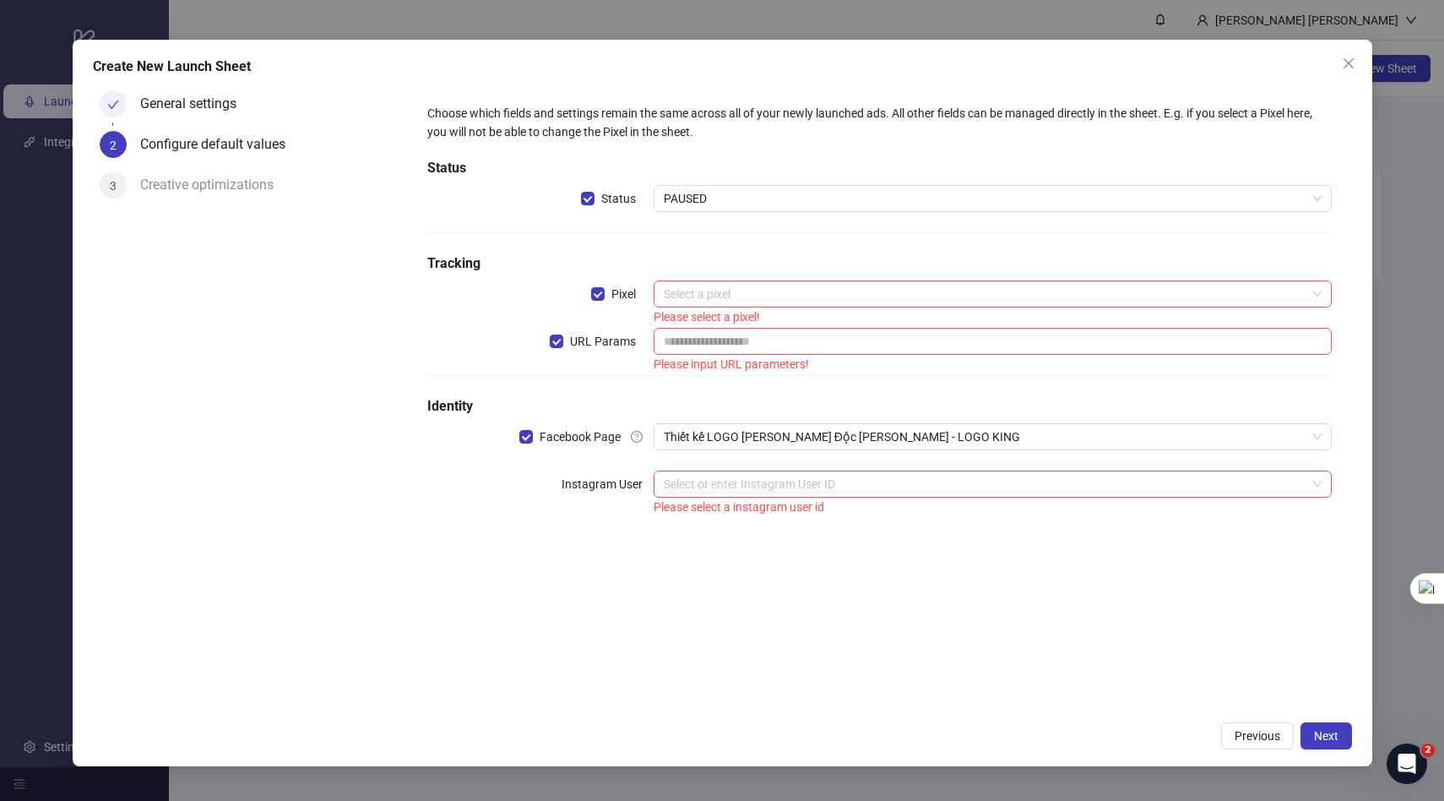
click at [749, 250] on div "Choose which fields and settings remain the same across all of your newly launc…" at bounding box center [879, 310] width 917 height 427
click at [1334, 732] on span "Next" at bounding box center [1326, 736] width 24 height 14
click at [220, 188] on div "Creative optimizations" at bounding box center [213, 184] width 147 height 27
click at [591, 124] on div "Choose which fields and settings remain the same across all of your newly launc…" at bounding box center [879, 122] width 904 height 37
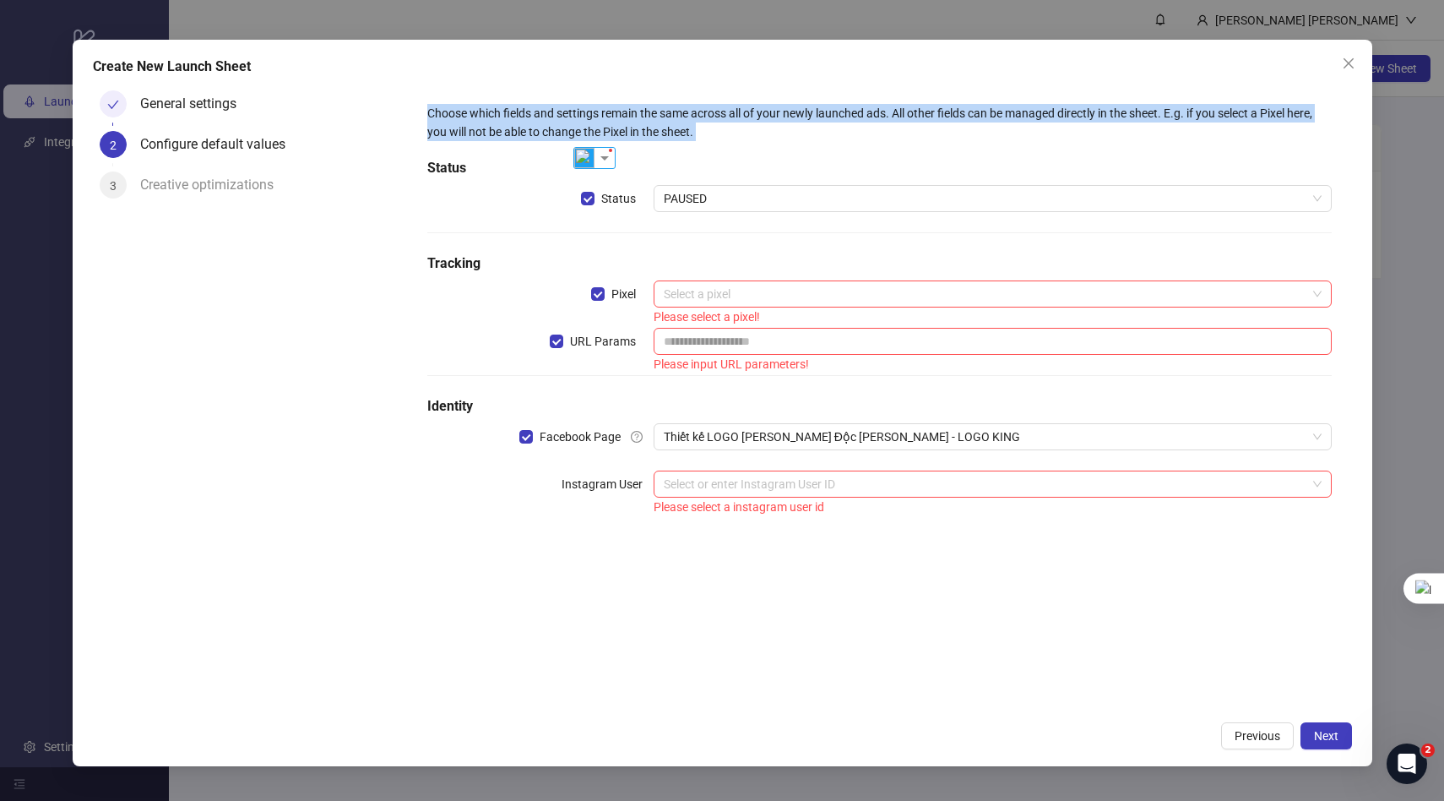
click at [591, 124] on div "Choose which fields and settings remain the same across all of your newly launc…" at bounding box center [879, 122] width 904 height 37
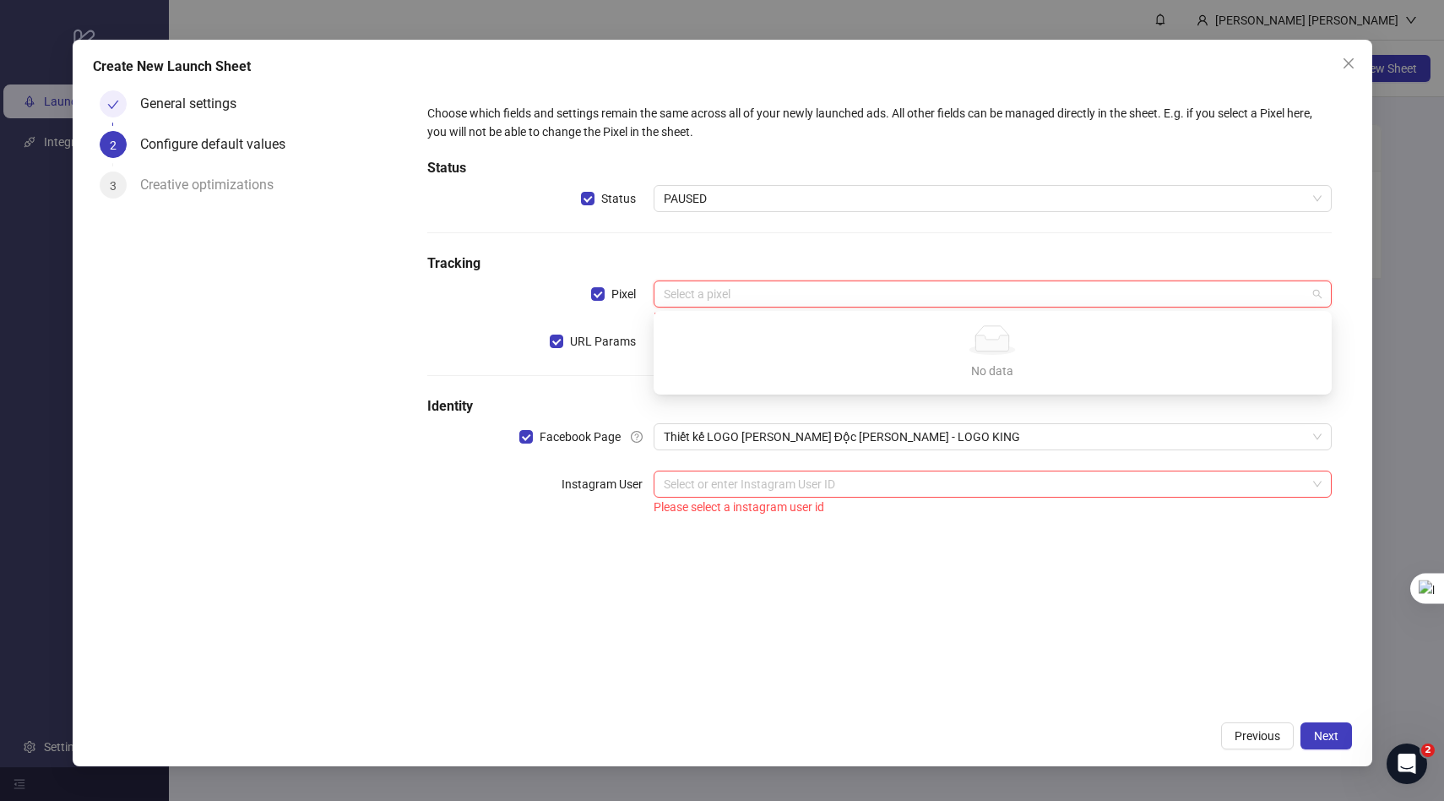
click at [835, 300] on input "search" at bounding box center [985, 293] width 643 height 25
click at [826, 244] on div "Choose which fields and settings remain the same across all of your newly launc…" at bounding box center [879, 310] width 917 height 427
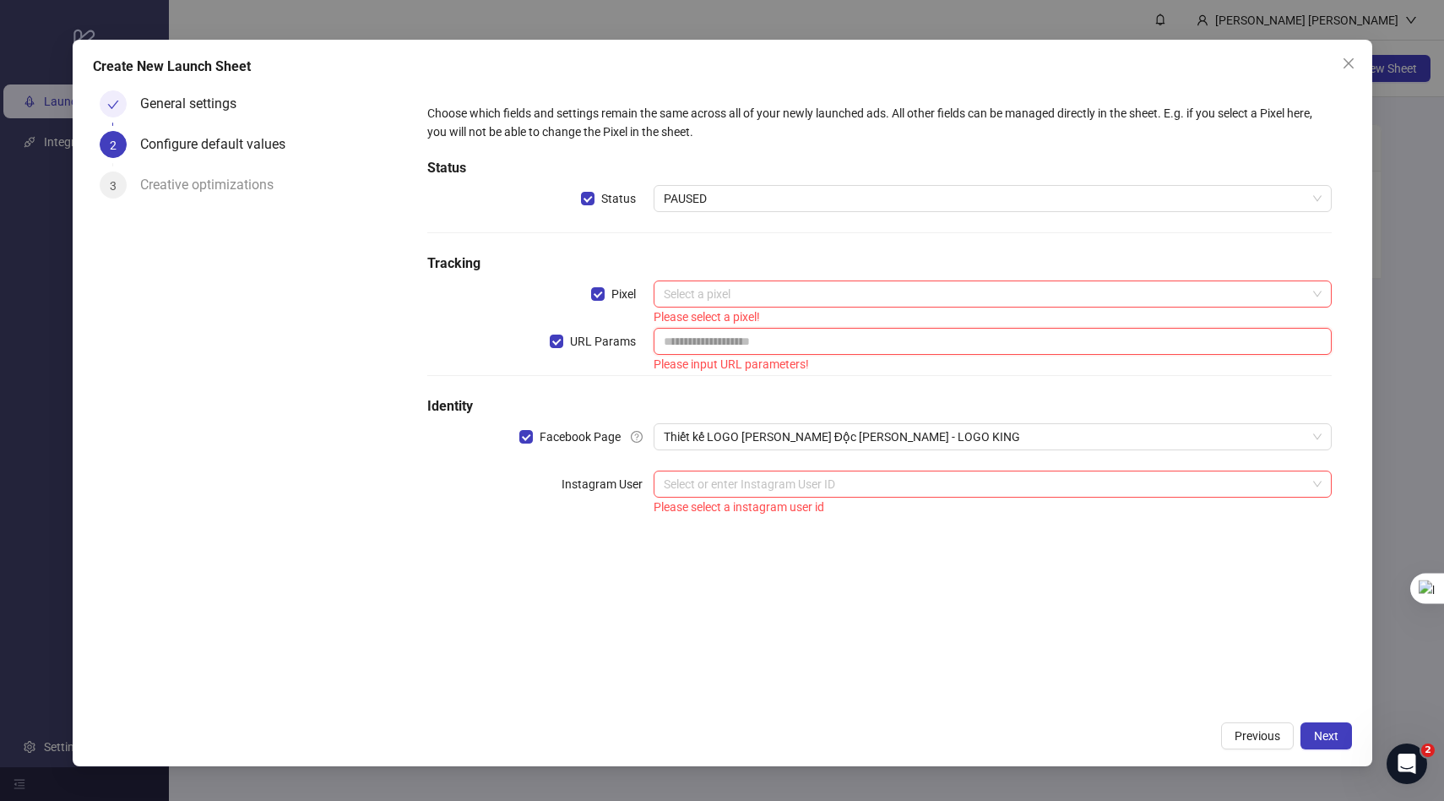
click at [738, 331] on input "text" at bounding box center [993, 341] width 678 height 27
click at [681, 482] on input "search" at bounding box center [985, 483] width 643 height 25
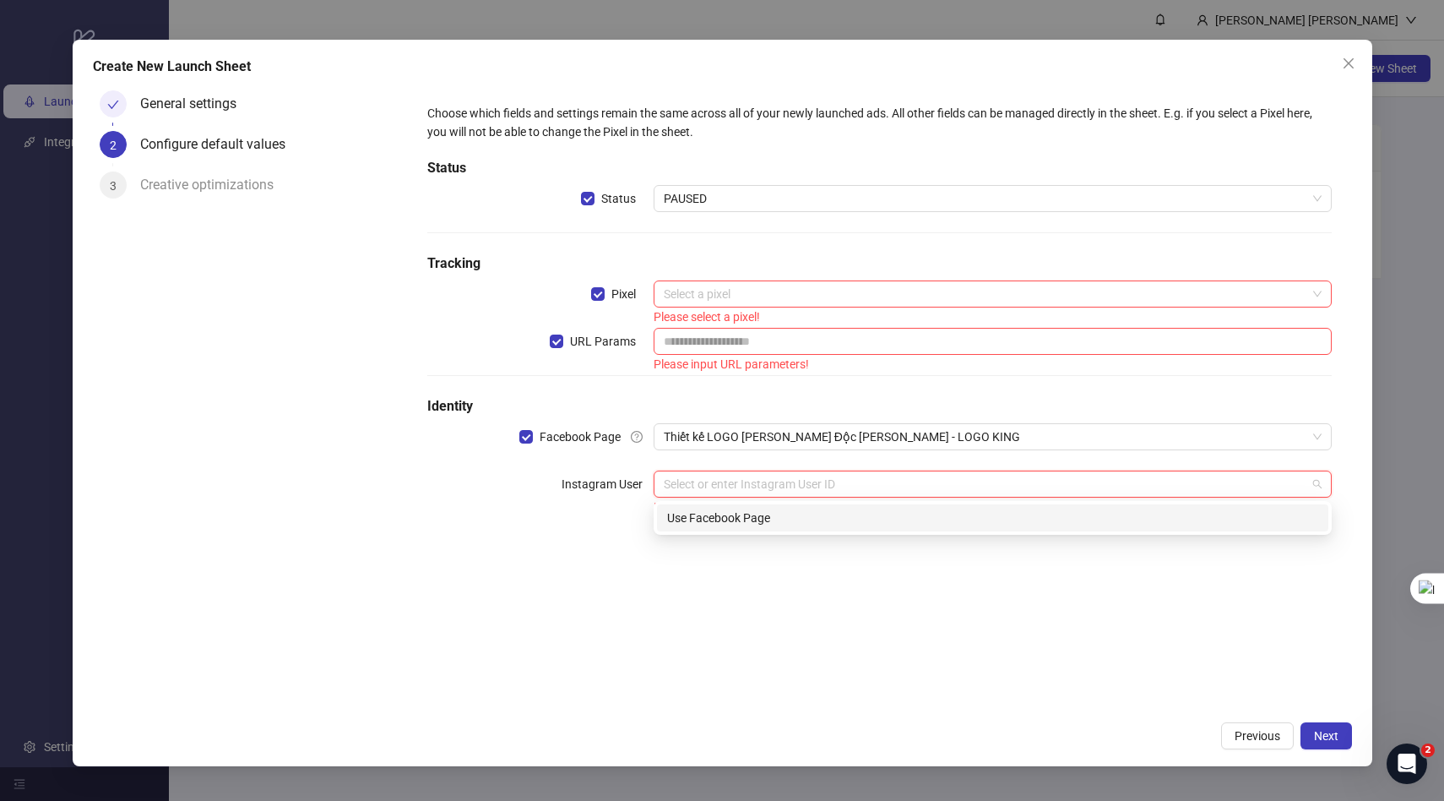
click at [486, 460] on div "Choose which fields and settings remain the same across all of your newly launc…" at bounding box center [879, 310] width 917 height 427
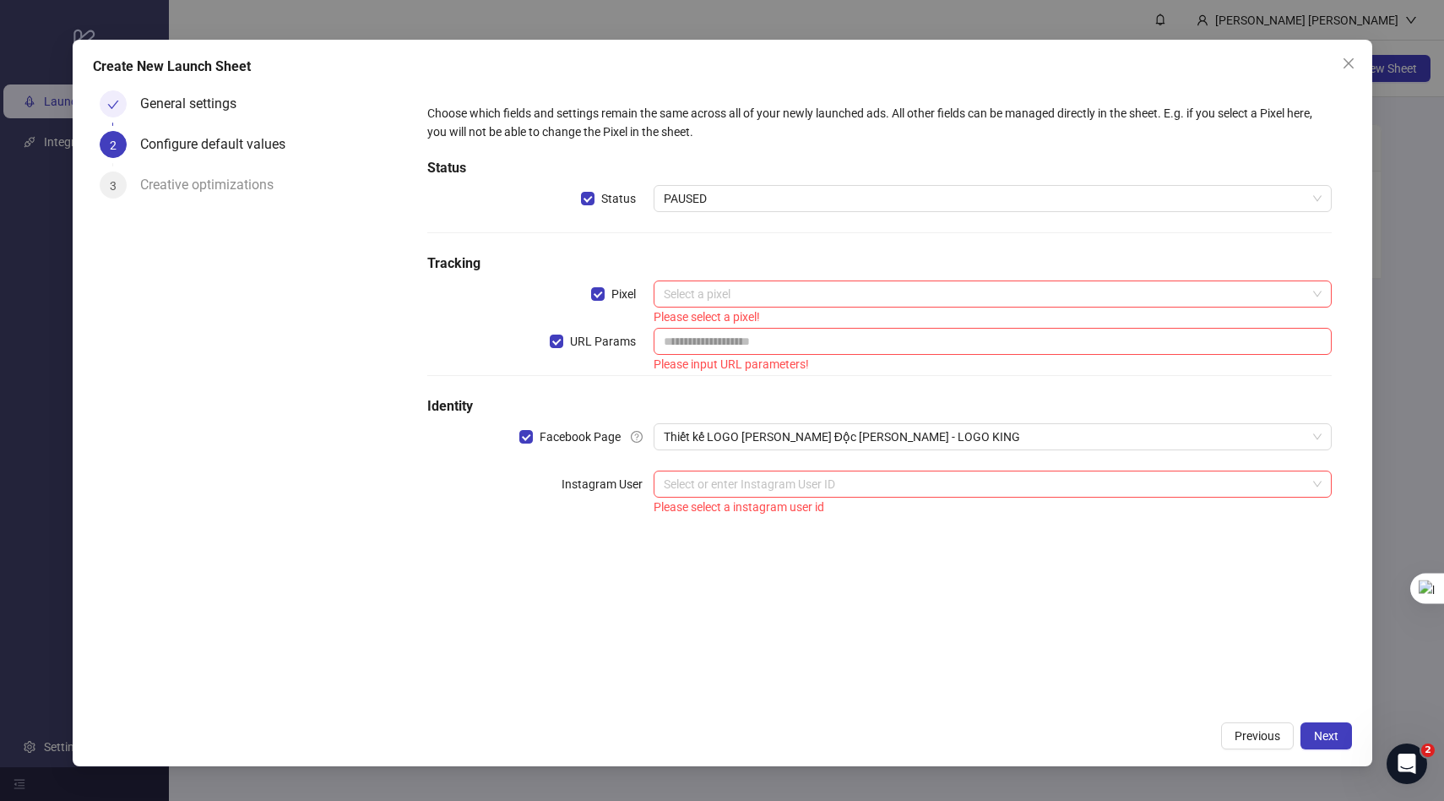
click at [224, 182] on div "Creative optimizations" at bounding box center [213, 184] width 147 height 27
click at [200, 103] on div "General settings" at bounding box center [195, 103] width 110 height 27
click at [1245, 743] on button "Previous" at bounding box center [1257, 735] width 73 height 27
